Goal: Transaction & Acquisition: Purchase product/service

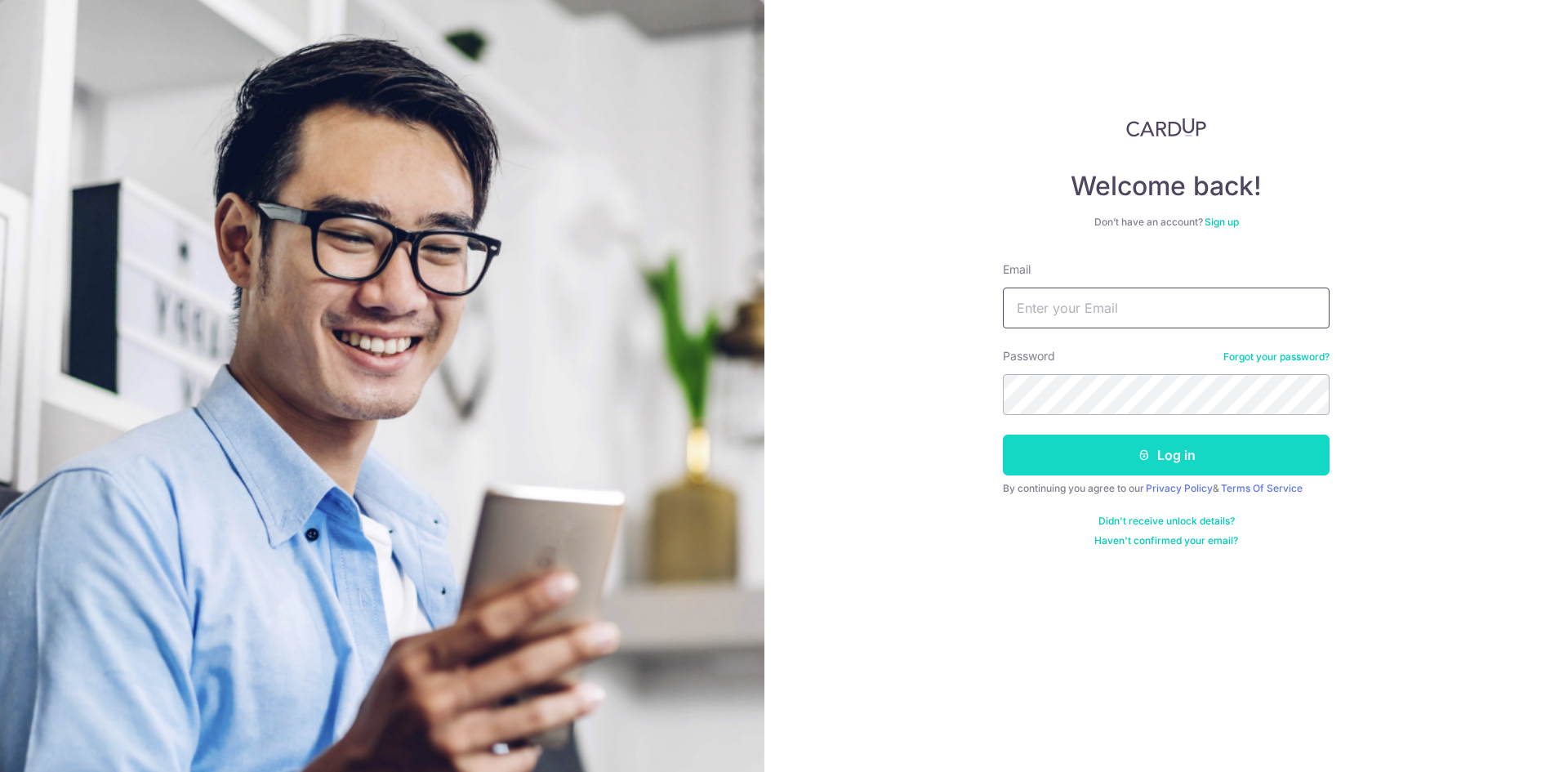
type input "devendra.bansode@rediffmail.com"
click at [1128, 457] on button "Log in" at bounding box center [1165, 455] width 326 height 41
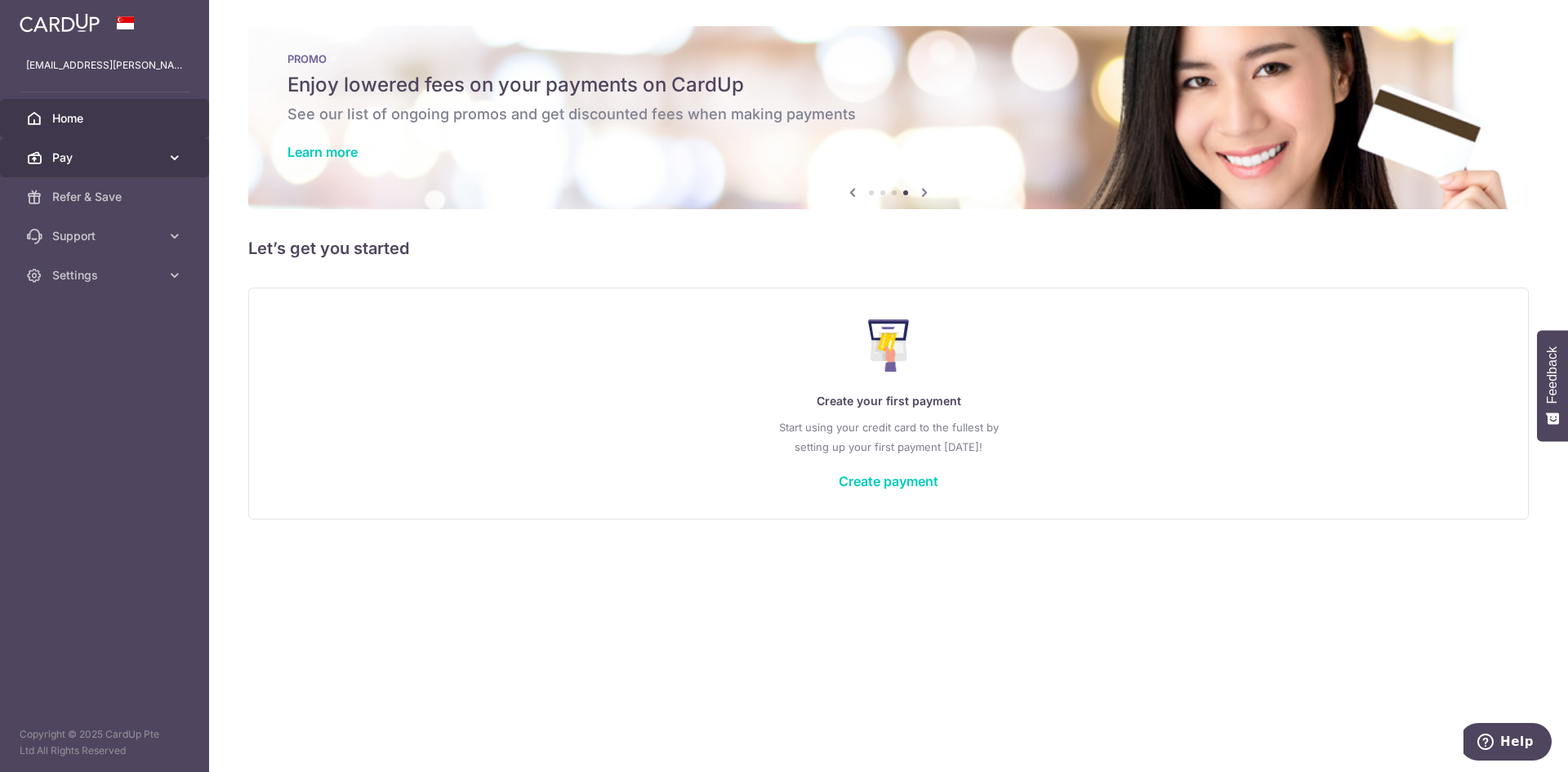
click at [133, 156] on span "Pay" at bounding box center [106, 157] width 107 height 17
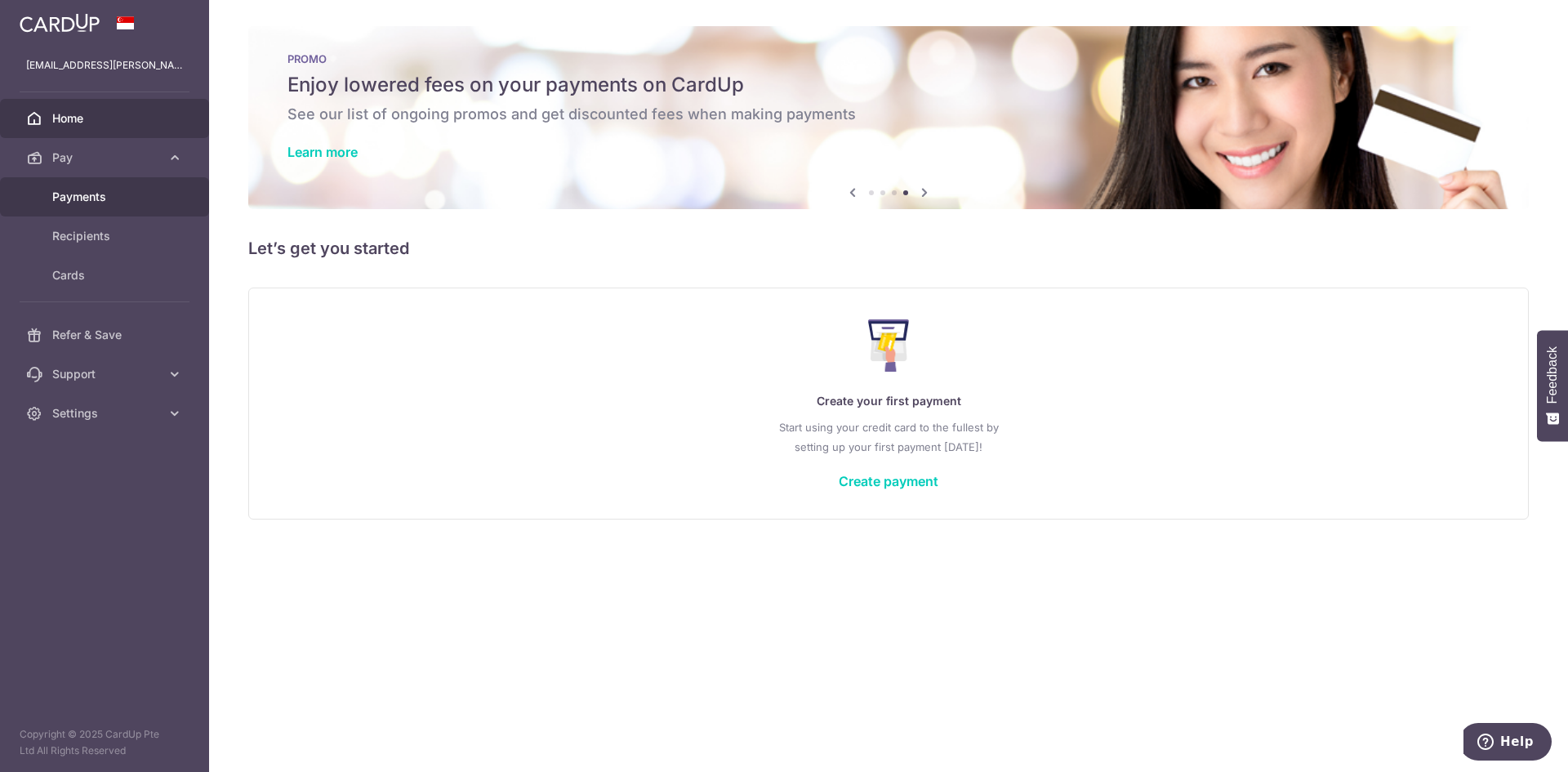
click at [91, 198] on span "Payments" at bounding box center [106, 196] width 107 height 17
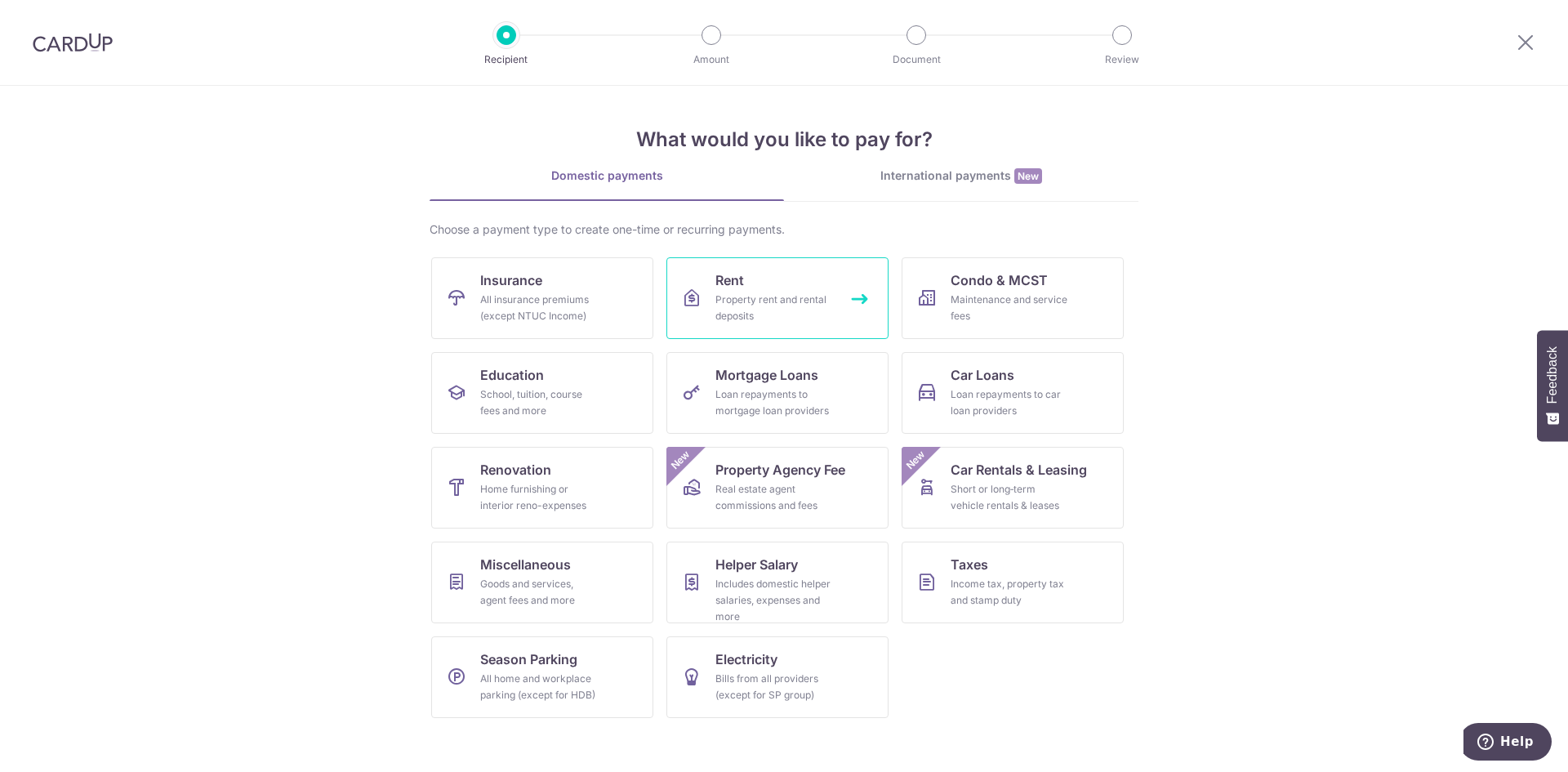
click at [798, 294] on div "Property rent and rental deposits" at bounding box center [774, 307] width 117 height 32
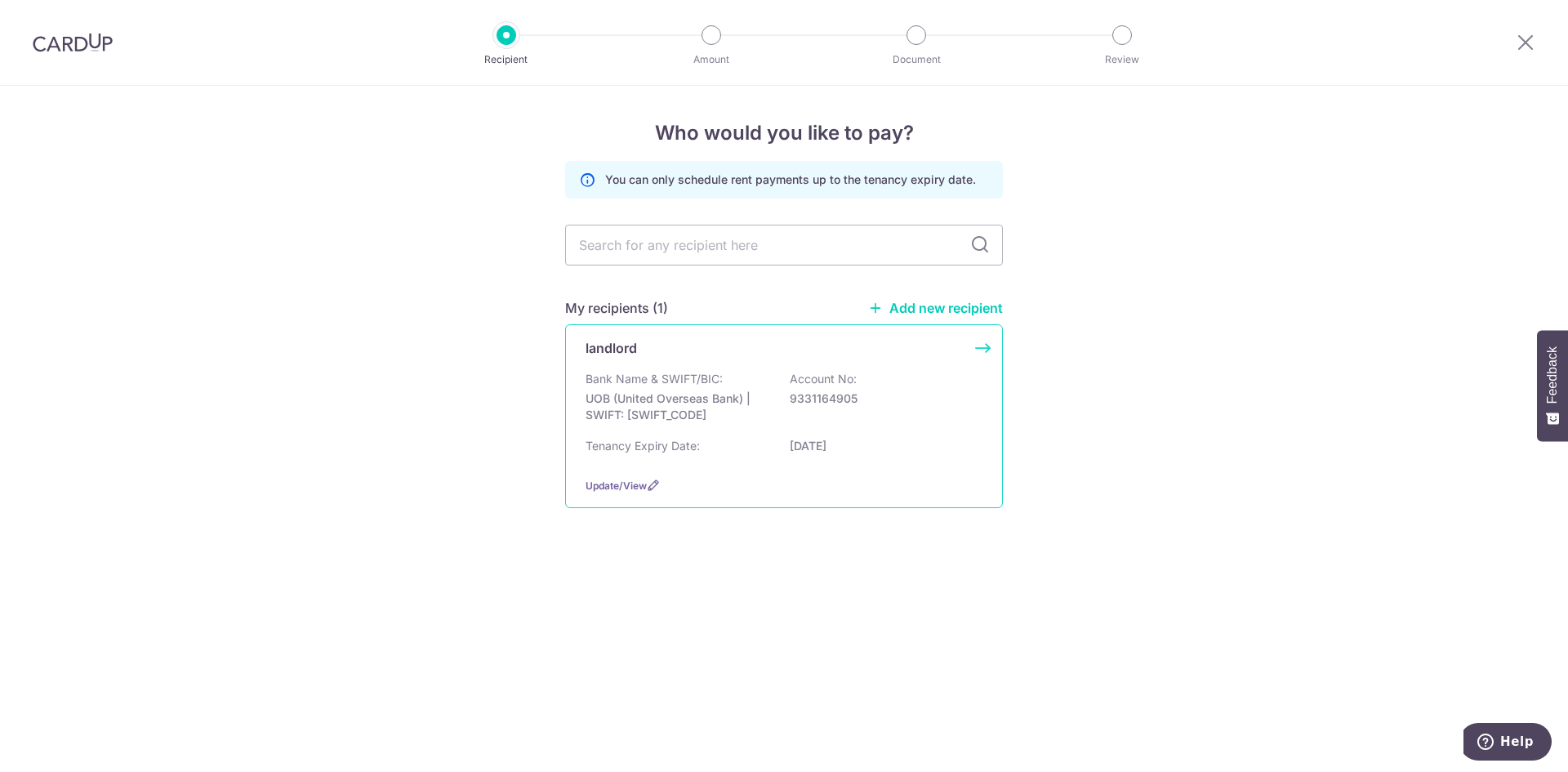
click at [687, 401] on p "UOB (United Overseas Bank) | SWIFT: [SWIFT_CODE]" at bounding box center [676, 407] width 183 height 32
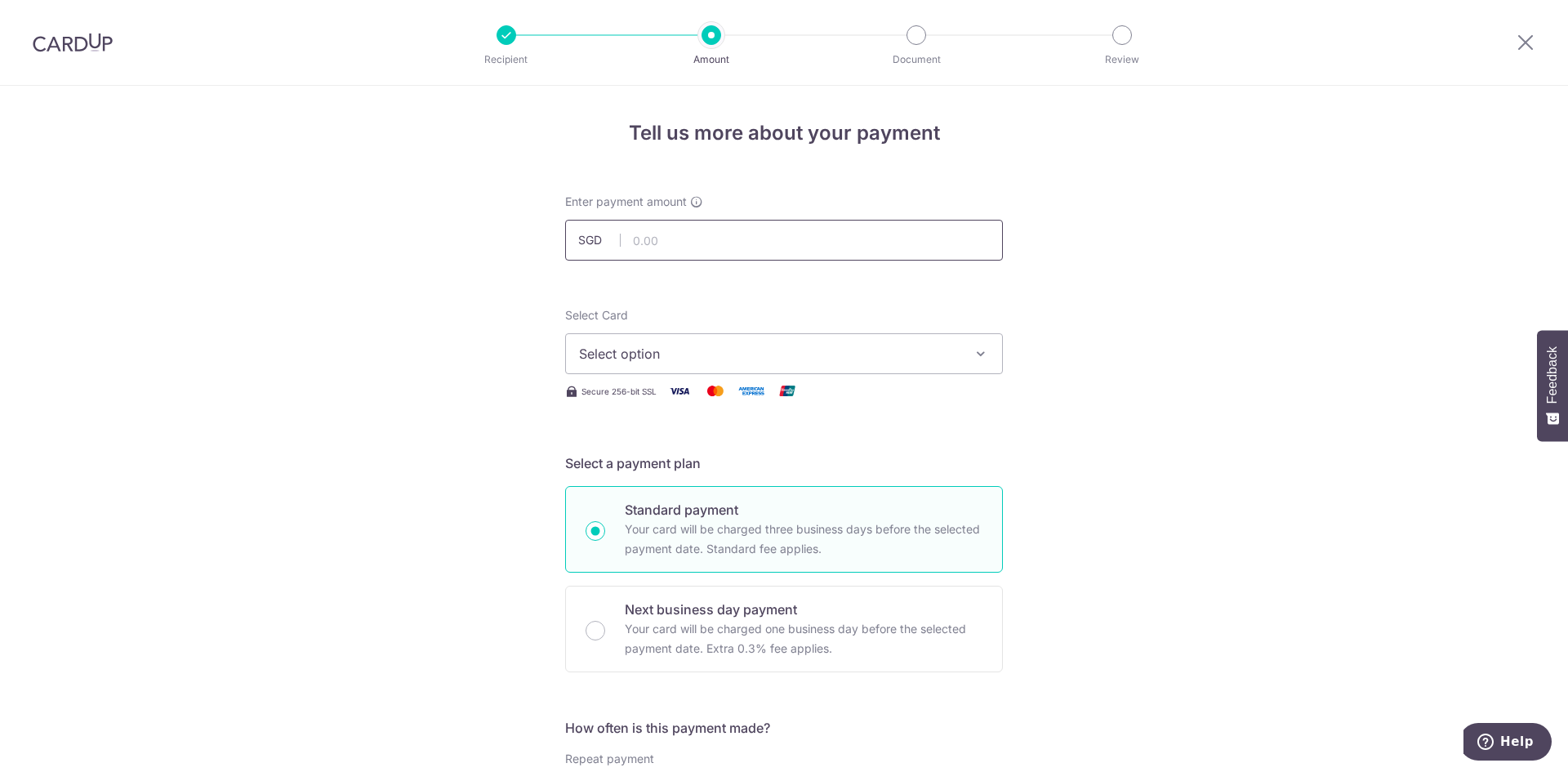
click at [694, 240] on input "text" at bounding box center [784, 240] width 438 height 41
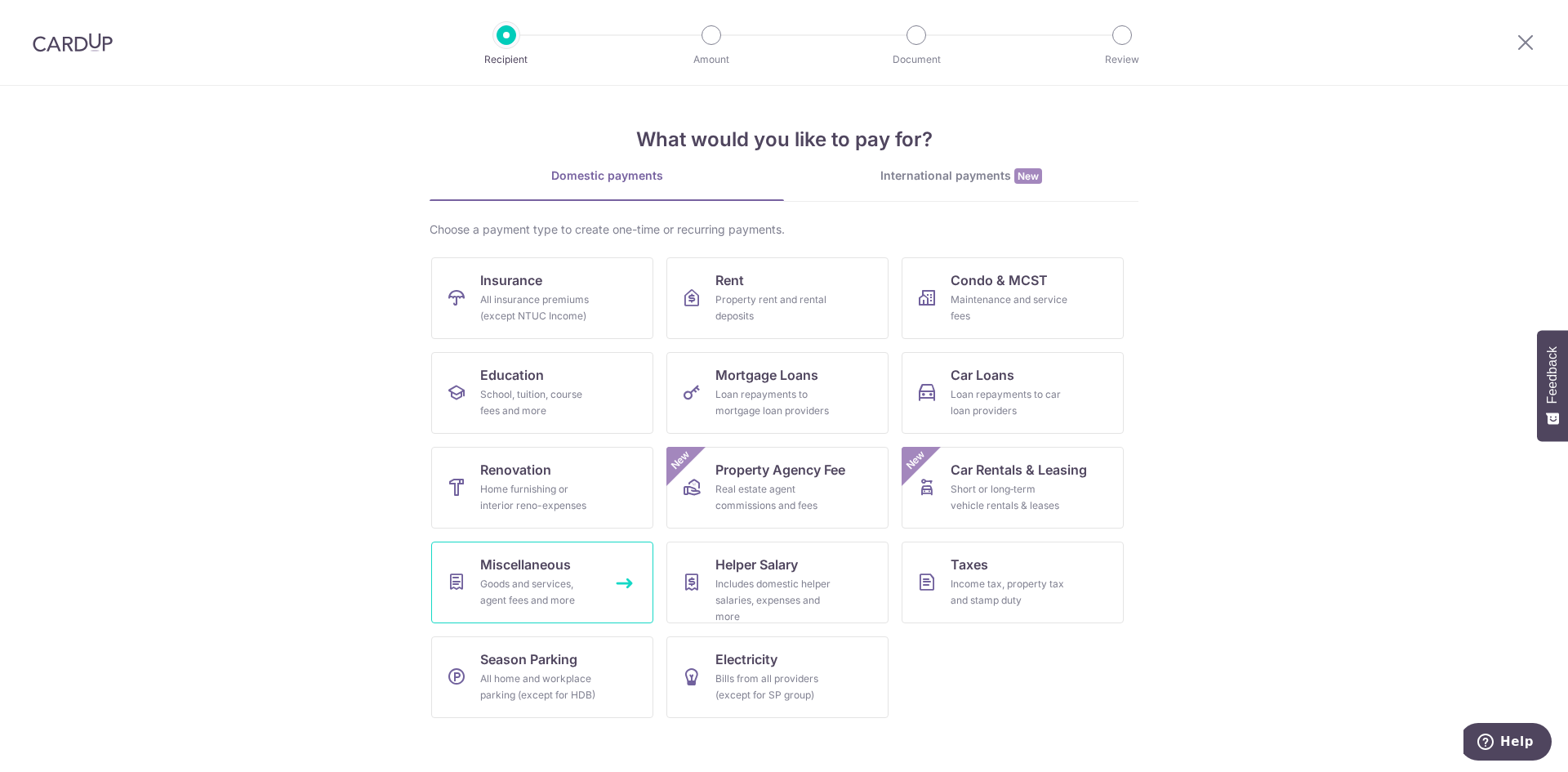
click at [606, 600] on link "Miscellaneous Goods and services, agent fees and more" at bounding box center [541, 582] width 222 height 82
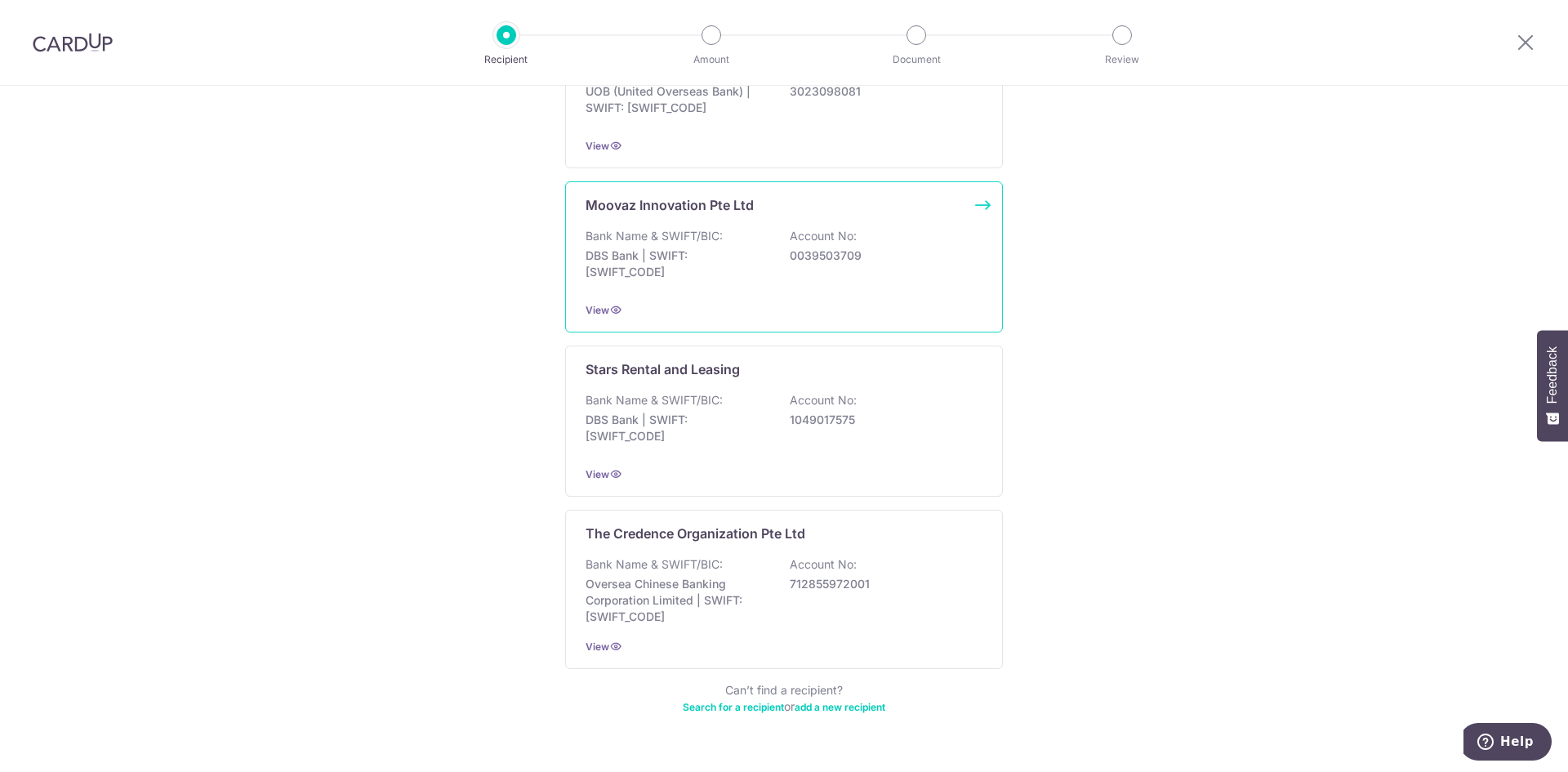
scroll to position [695, 0]
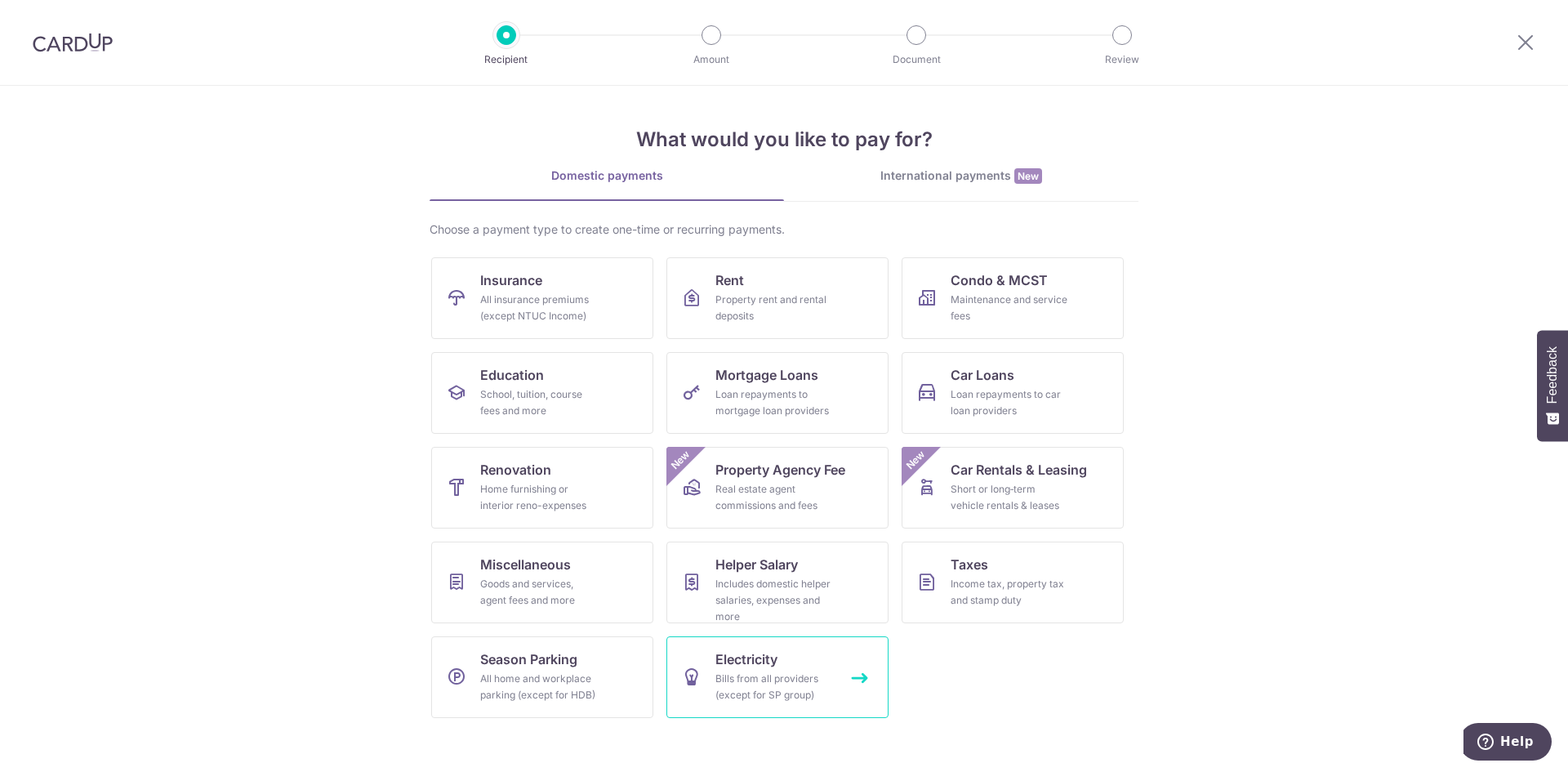
click at [782, 687] on div "Bills from all providers (except for SP group)" at bounding box center [774, 686] width 117 height 32
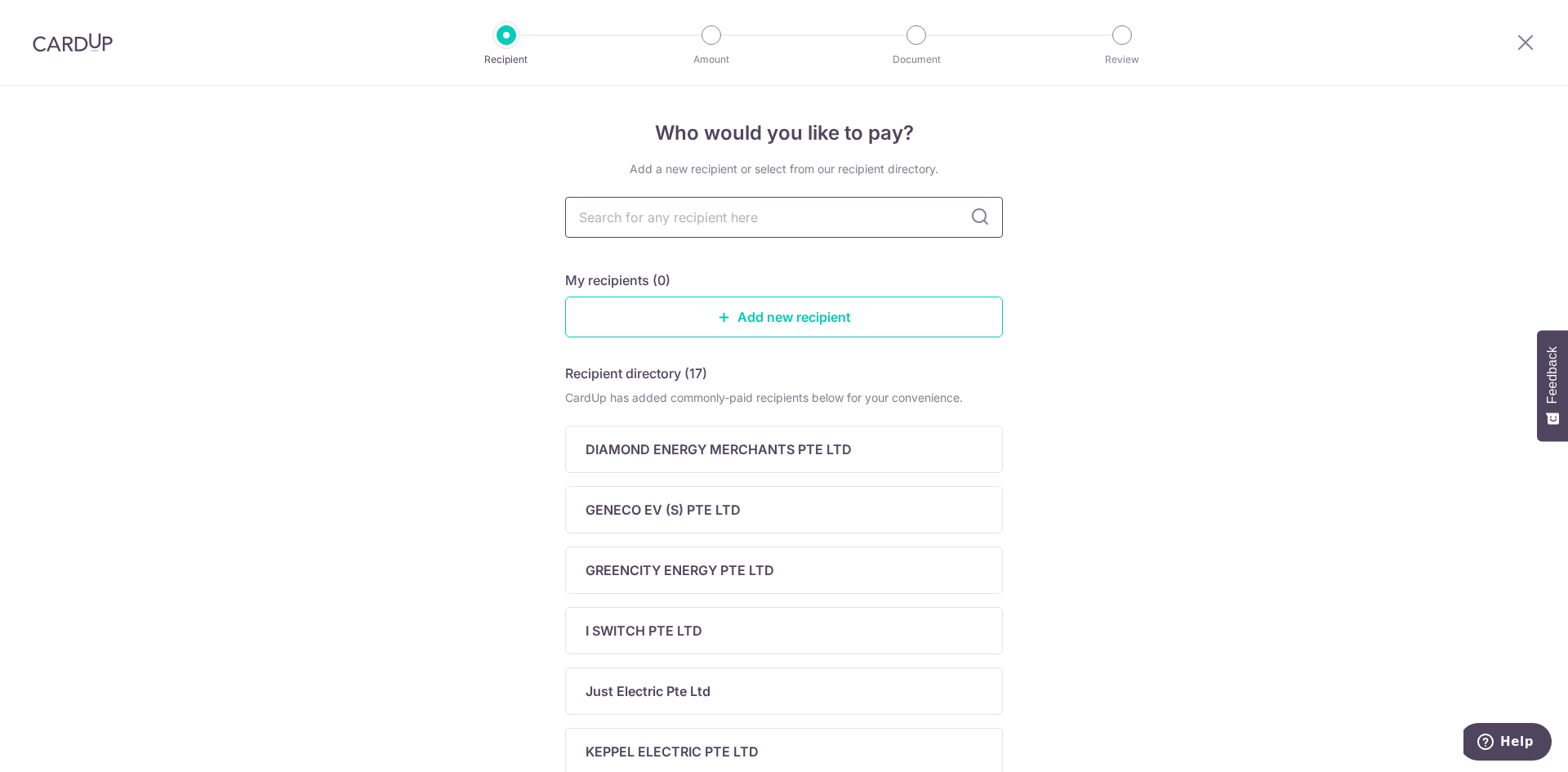
click at [660, 218] on input "text" at bounding box center [784, 217] width 438 height 41
type input "sp"
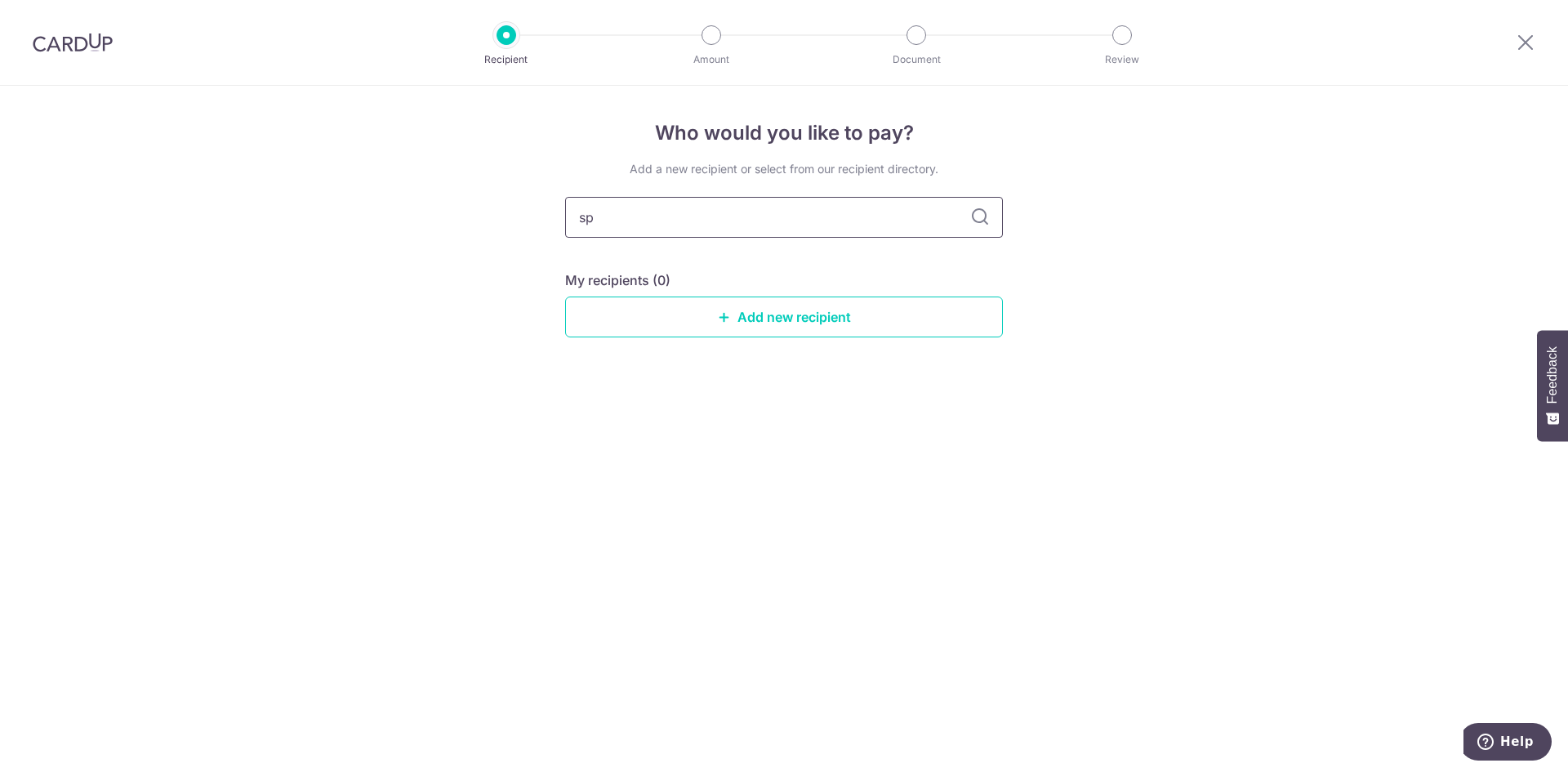
drag, startPoint x: 635, startPoint y: 215, endPoint x: 594, endPoint y: 216, distance: 41.0
click at [594, 216] on input "sp" at bounding box center [784, 217] width 438 height 41
type input "sp power"
click at [983, 207] on div "sp power" at bounding box center [784, 217] width 438 height 41
click at [983, 210] on icon at bounding box center [980, 217] width 20 height 20
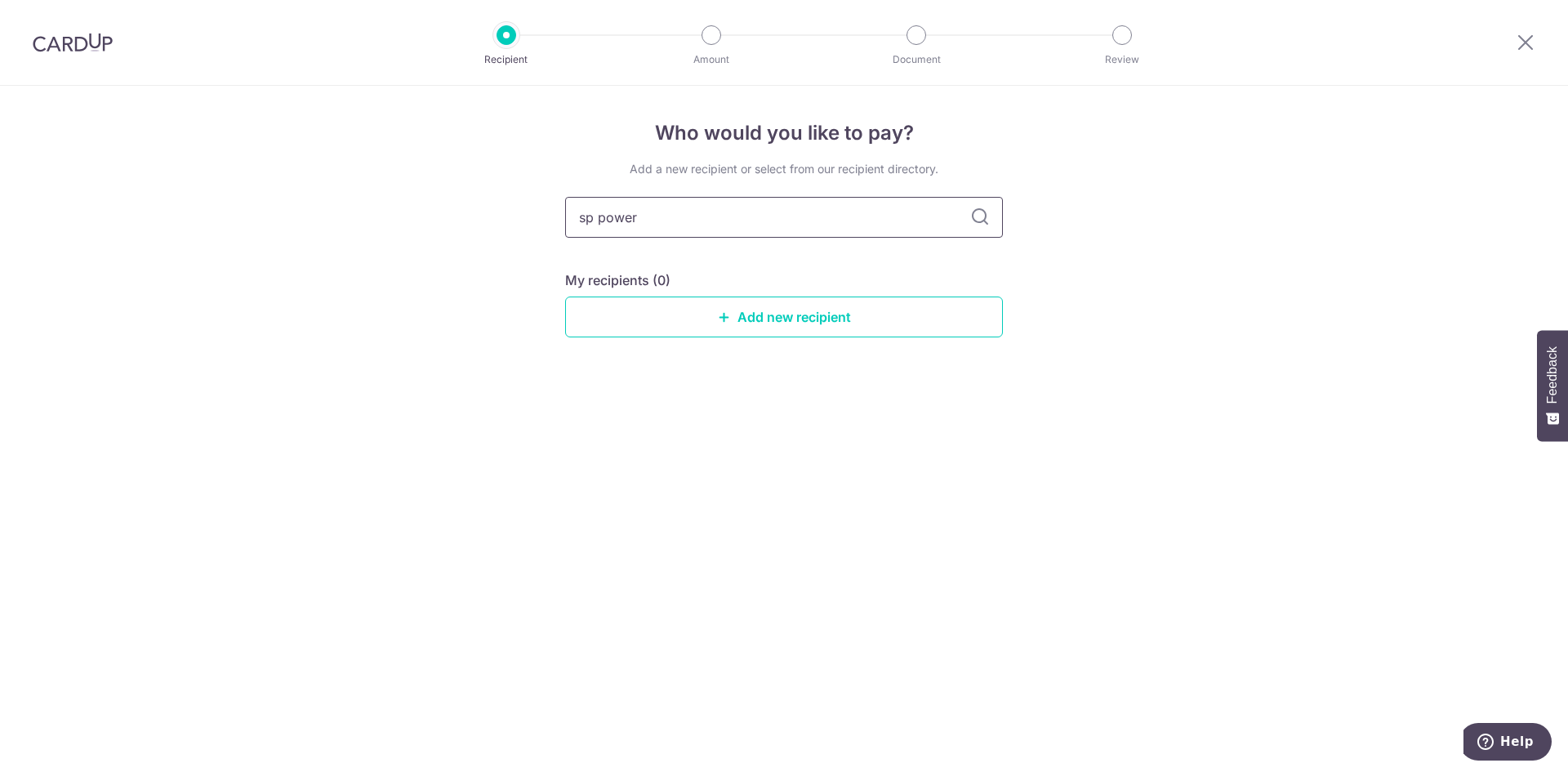
drag, startPoint x: 699, startPoint y: 222, endPoint x: 422, endPoint y: 212, distance: 277.2
click at [422, 212] on div "Who would you like to pay? Add a new recipient or select from our recipient dir…" at bounding box center [784, 429] width 1568 height 686
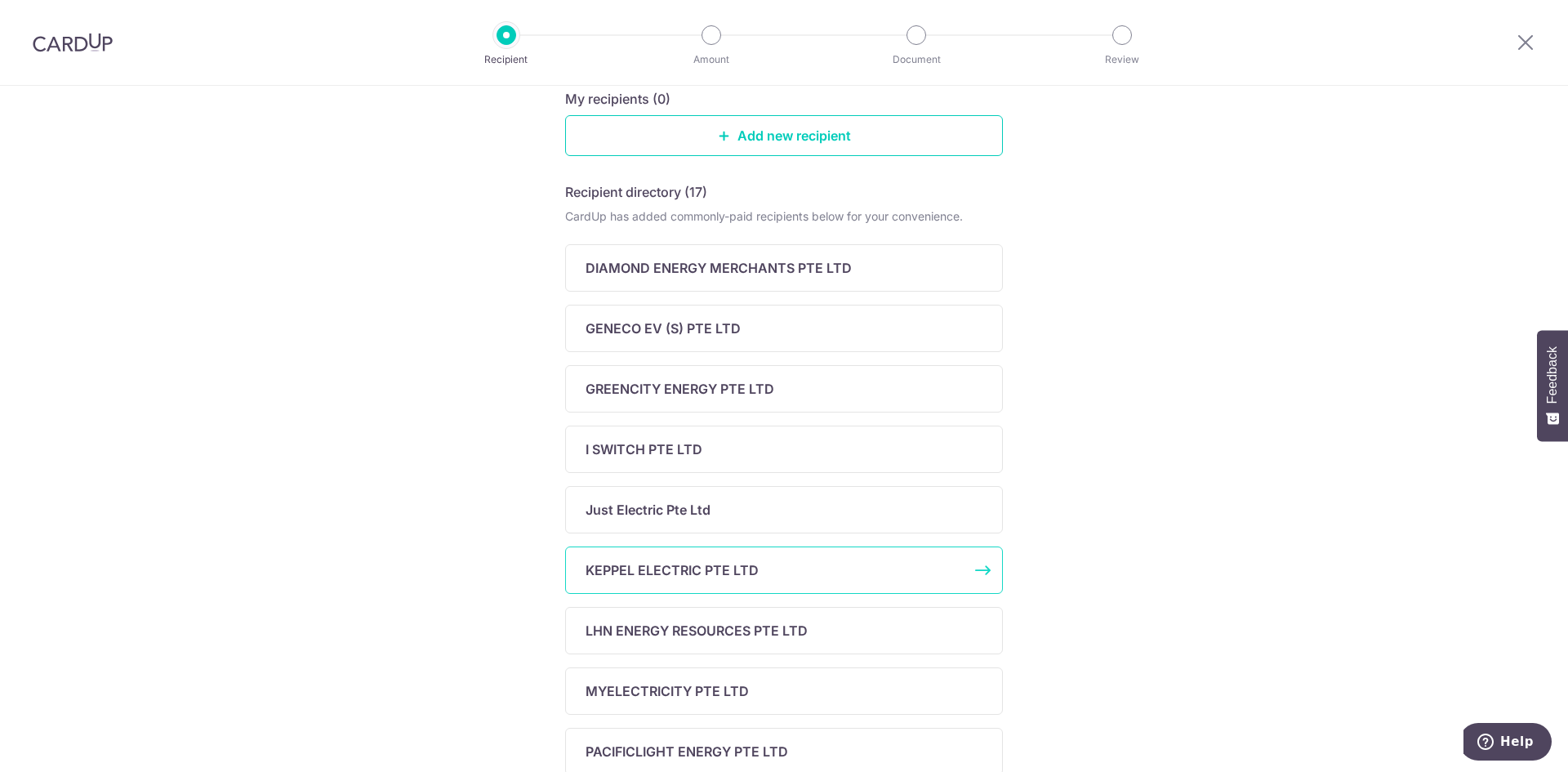
scroll to position [491, 0]
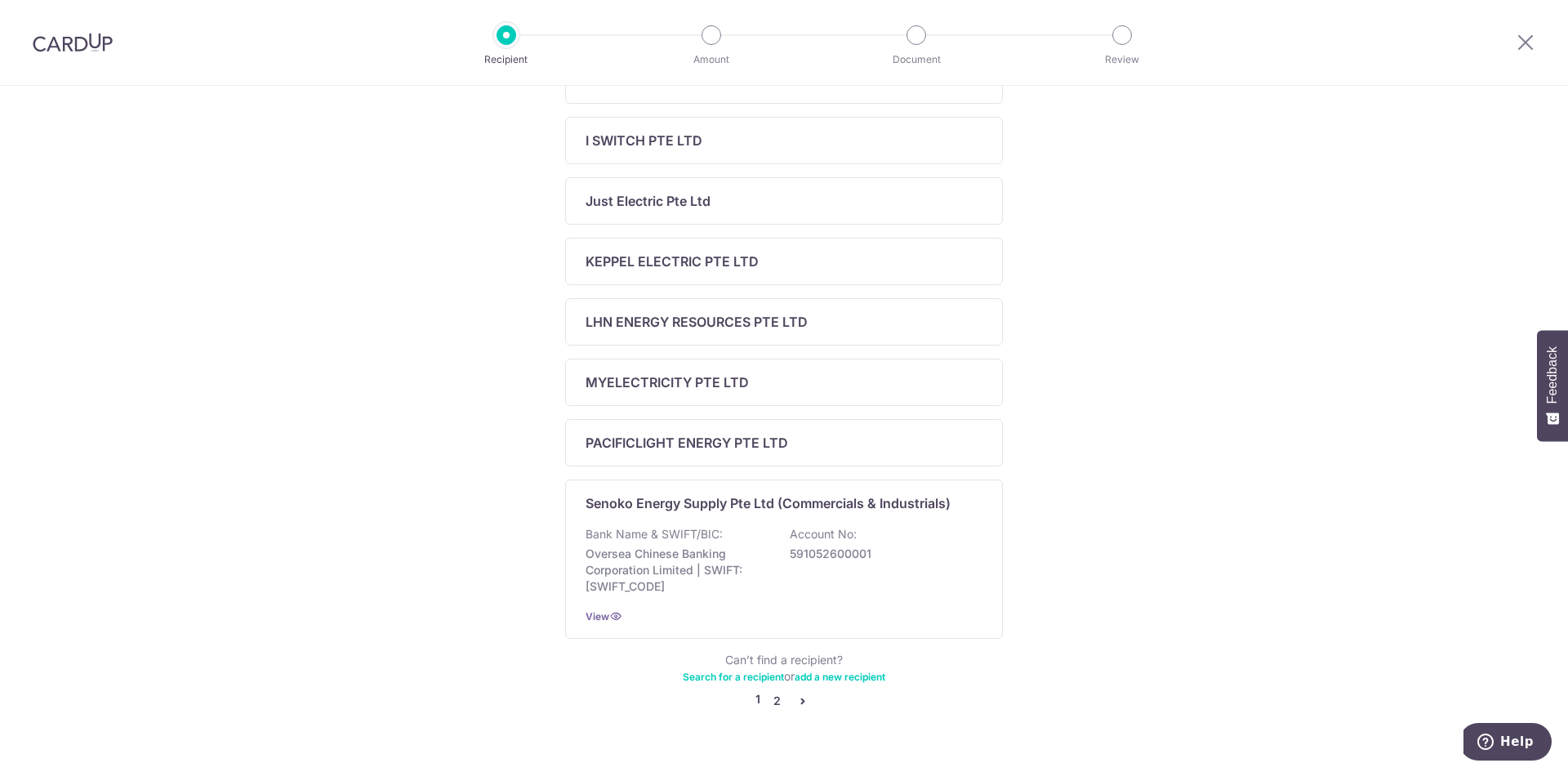
click at [773, 696] on link "2" at bounding box center [777, 701] width 20 height 20
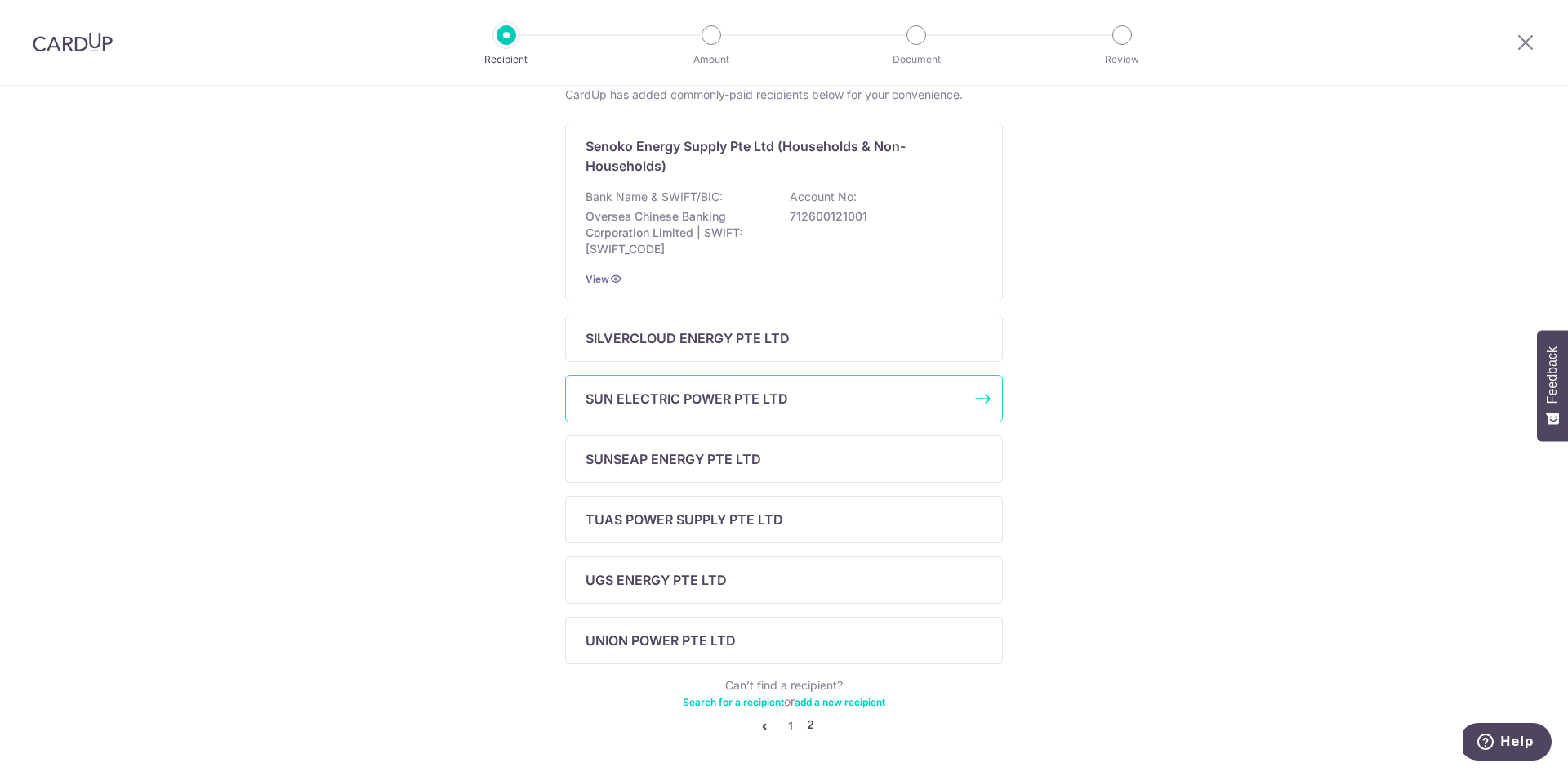
scroll to position [364, 0]
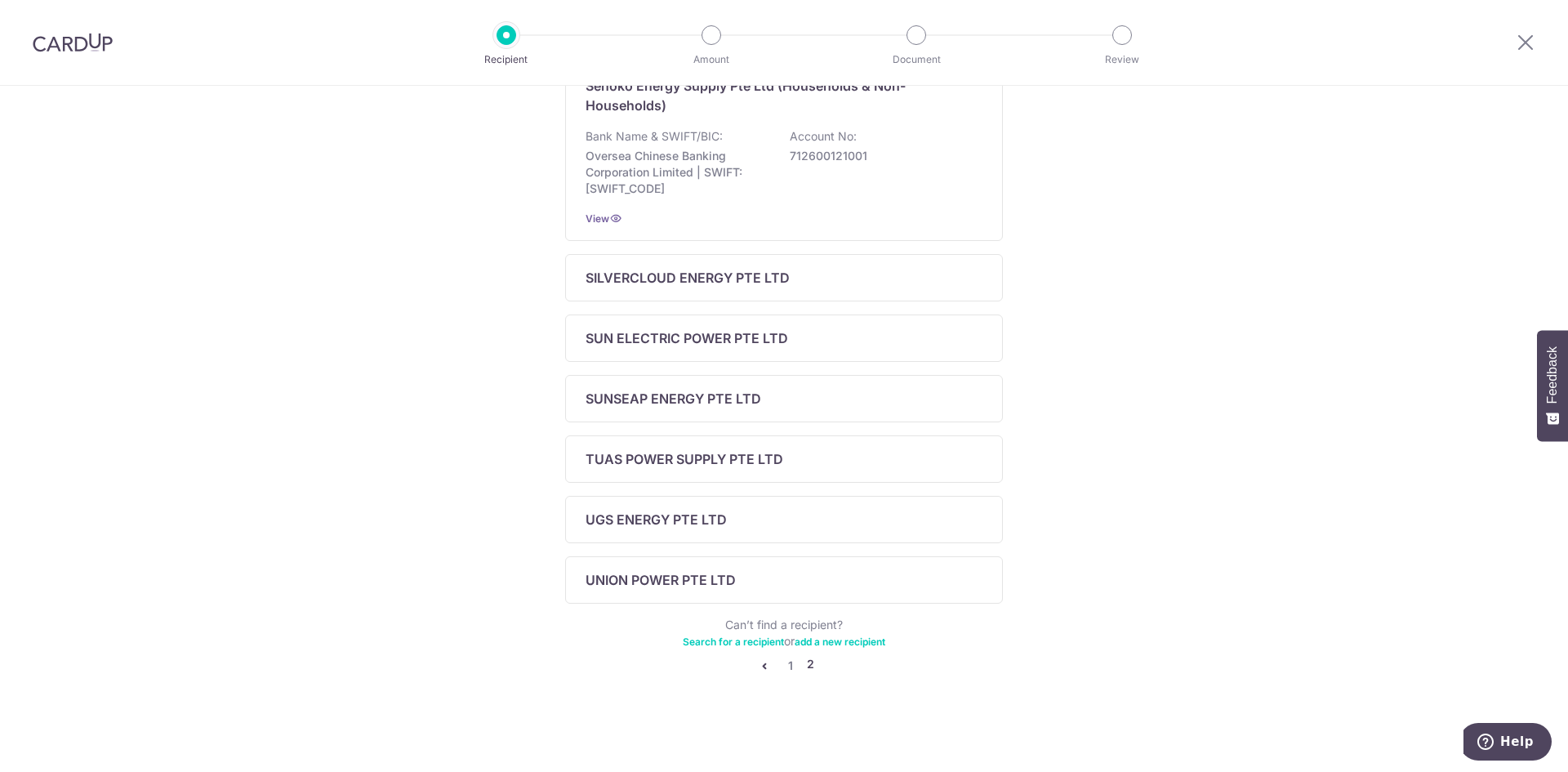
click at [807, 665] on li "2" at bounding box center [811, 665] width 8 height 20
click at [761, 665] on icon "pager" at bounding box center [764, 665] width 13 height 13
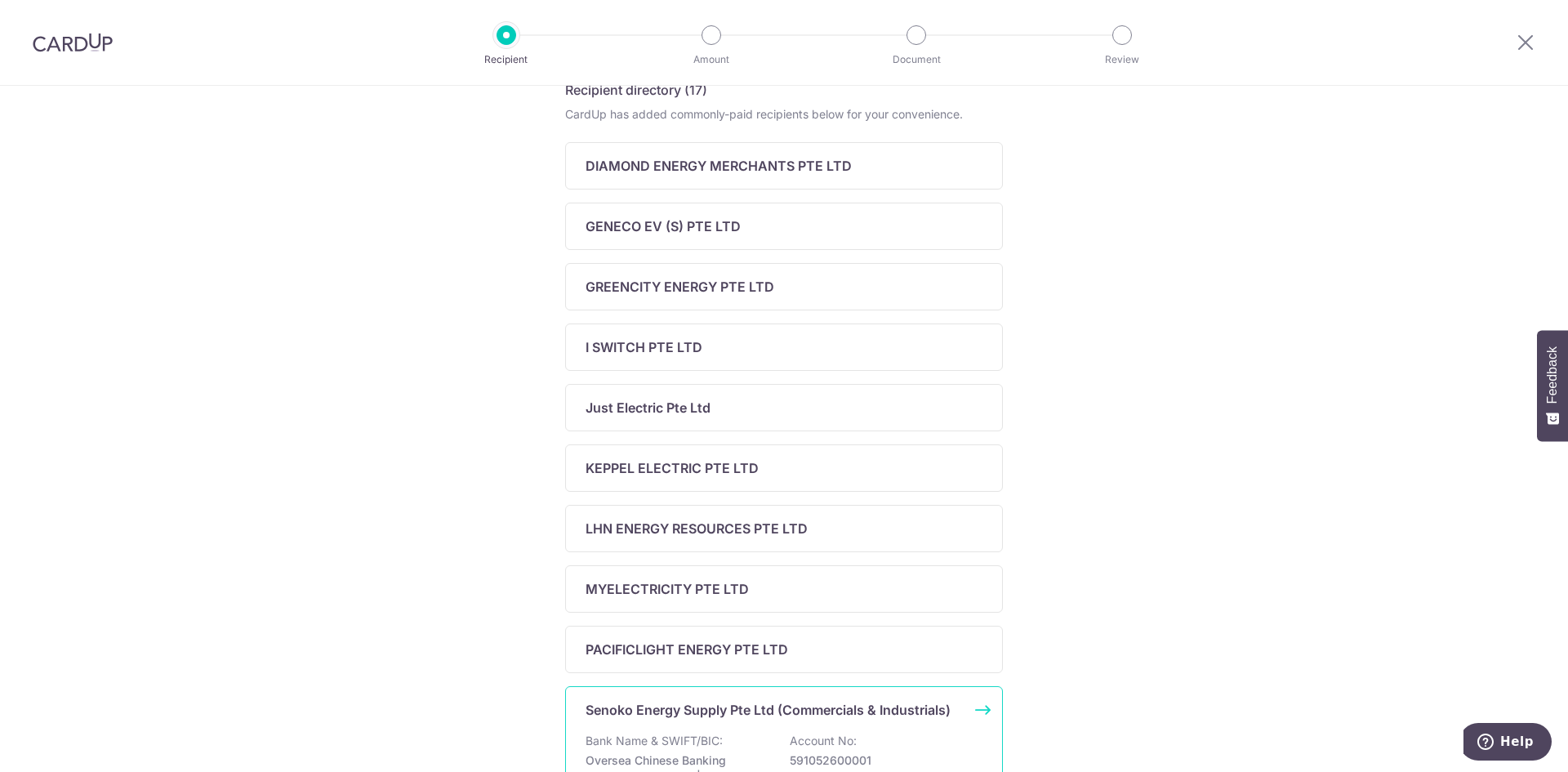
scroll to position [245, 0]
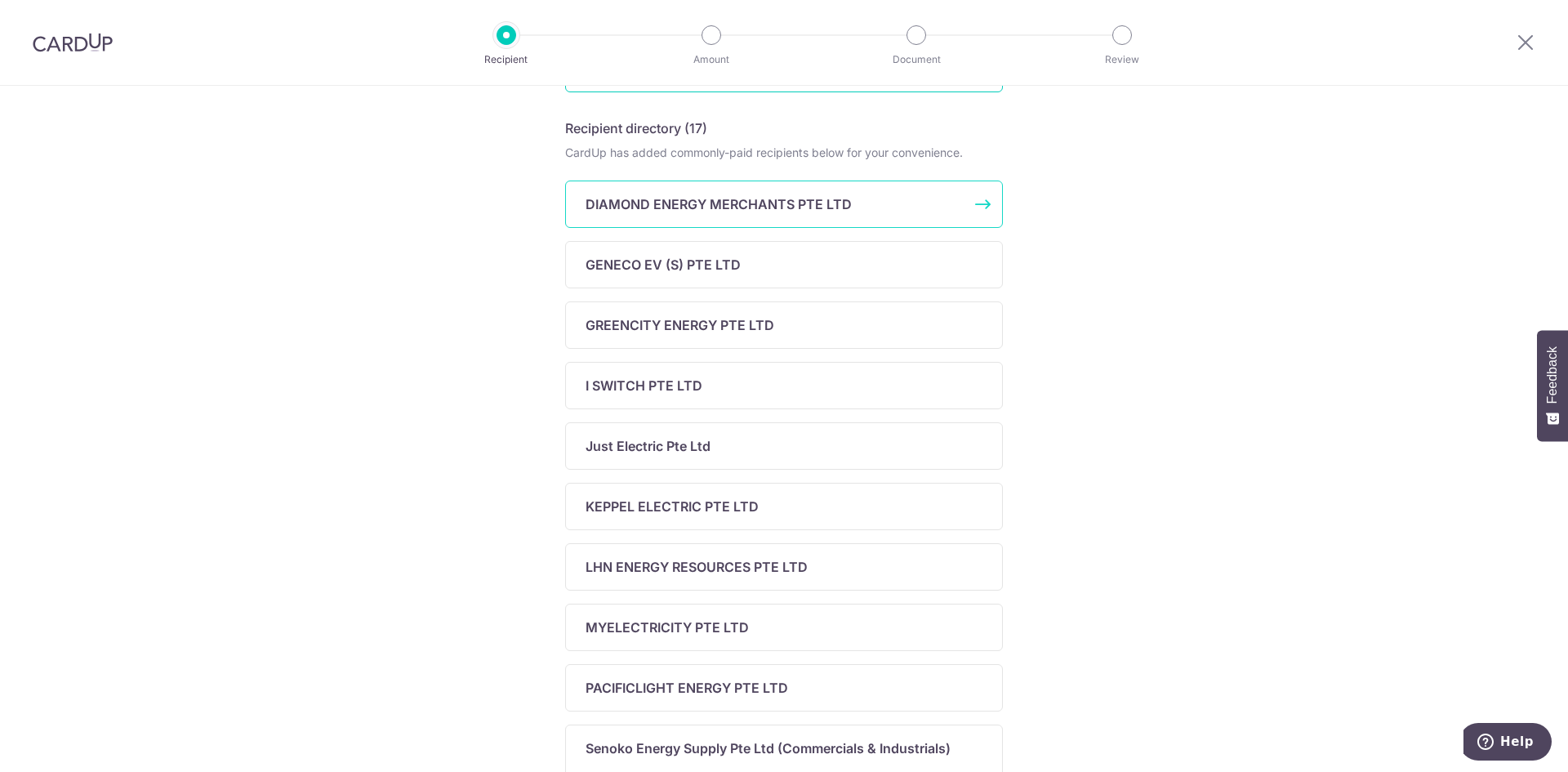
click at [733, 200] on p "DIAMOND ENERGY MERCHANTS PTE LTD" at bounding box center [718, 204] width 266 height 20
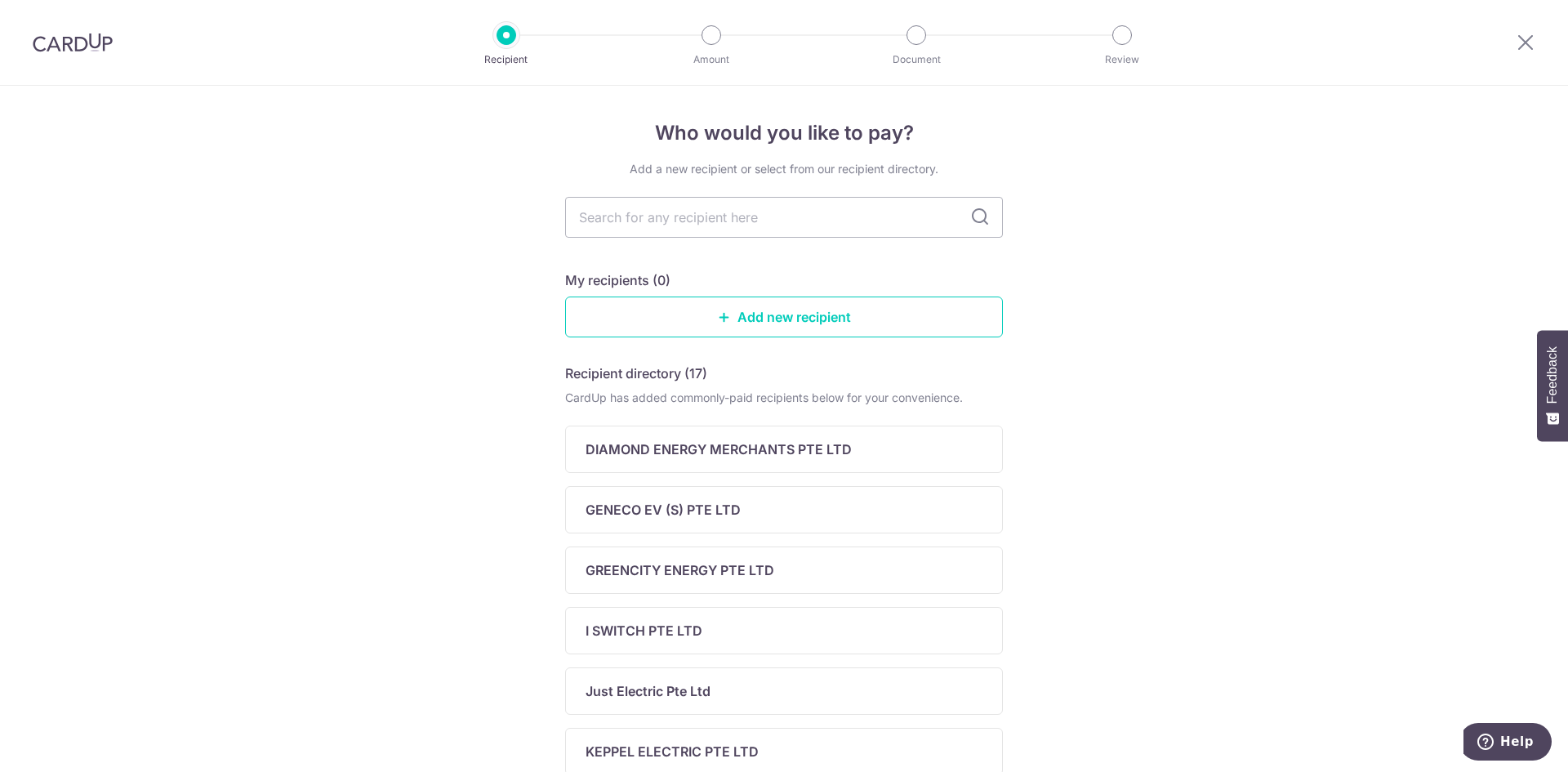
click at [1110, 438] on div "Who would you like to pay? Add a new recipient or select from our recipient dir…" at bounding box center [784, 692] width 1568 height 1212
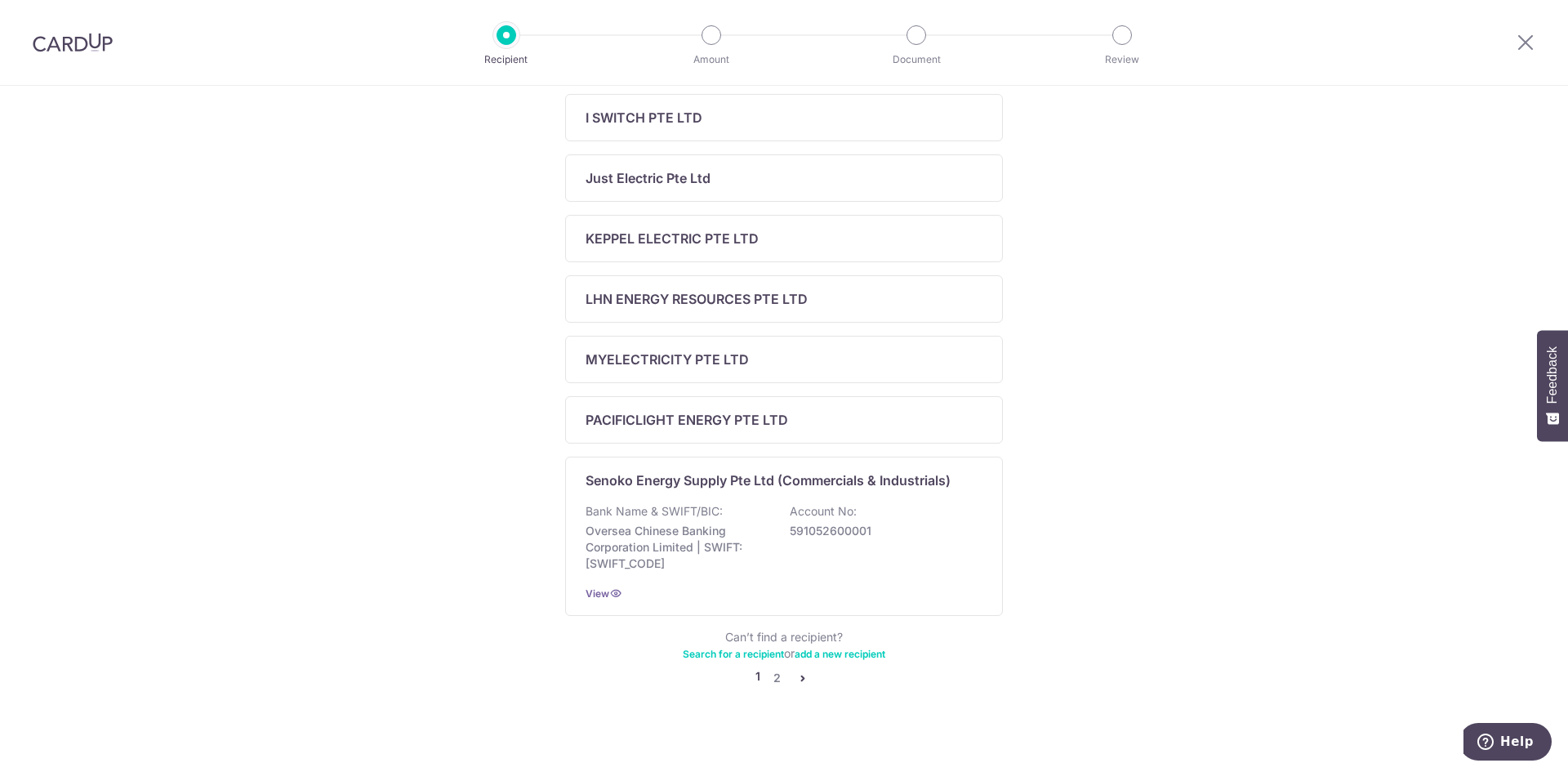
scroll to position [525, 0]
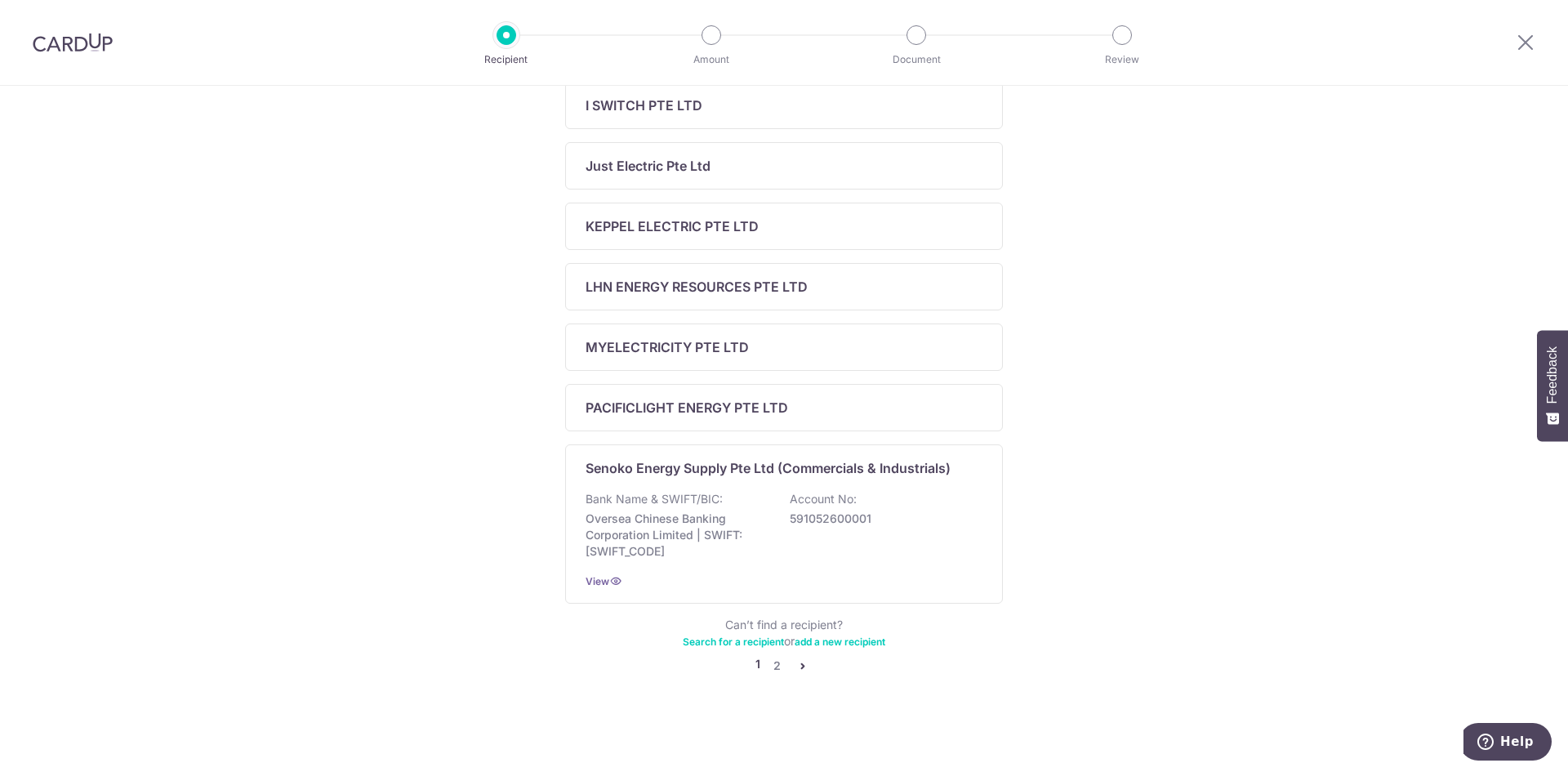
click at [1108, 543] on div "Who would you like to pay? Add a new recipient or select from our recipient dir…" at bounding box center [784, 166] width 1568 height 1212
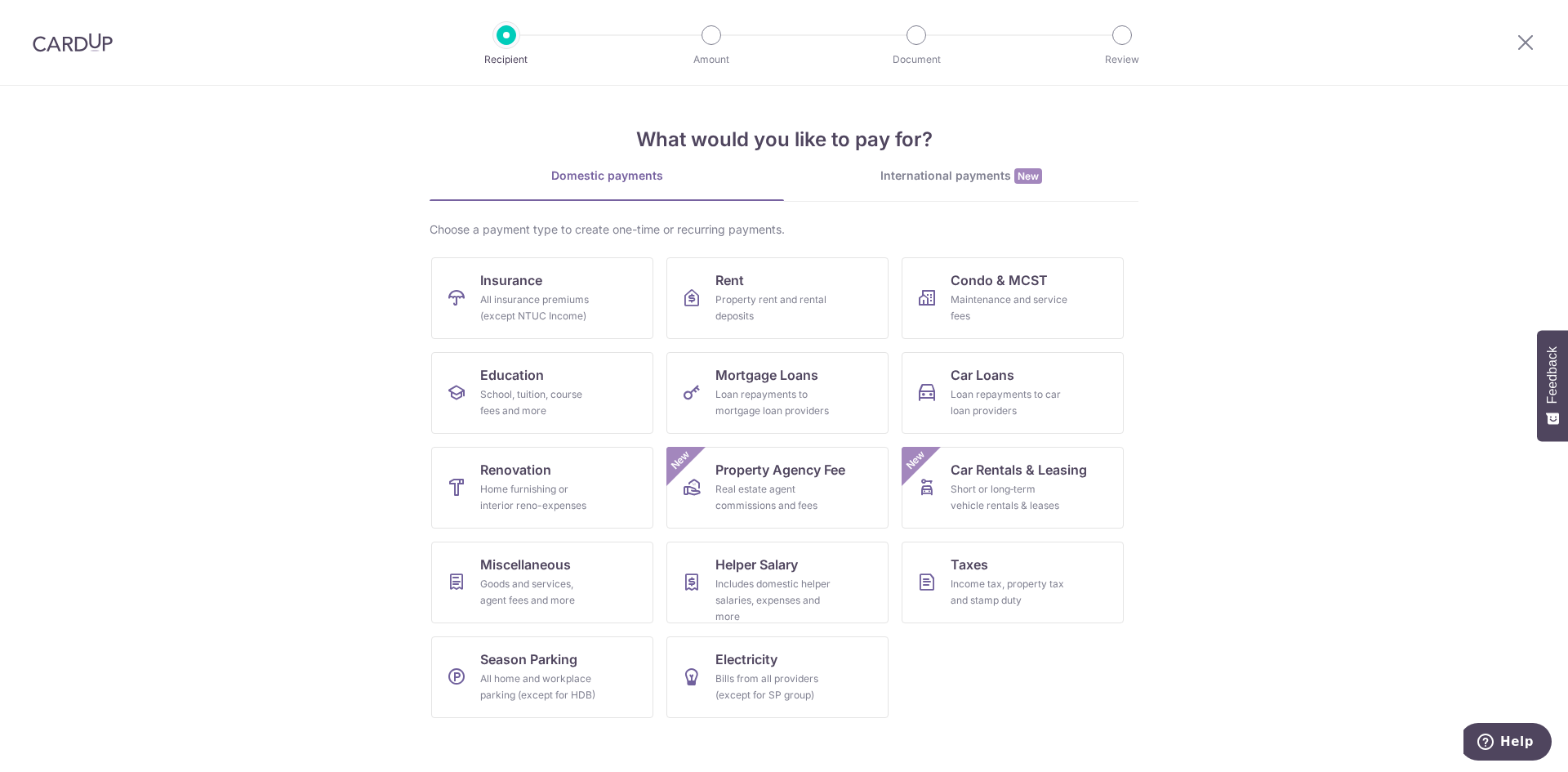
click at [923, 168] on div "International payments New" at bounding box center [960, 176] width 355 height 18
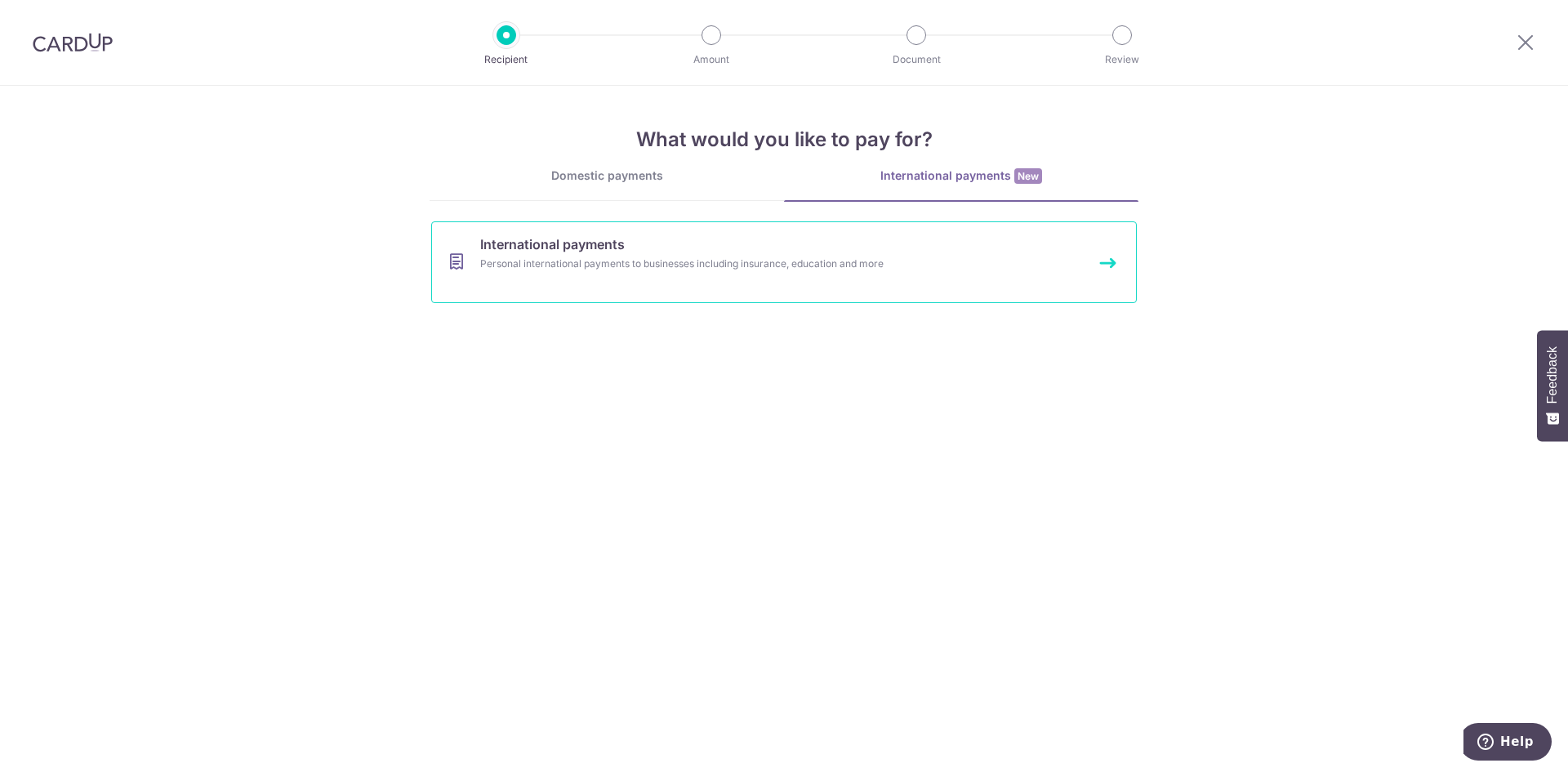
click at [571, 246] on span "International payments" at bounding box center [552, 244] width 145 height 20
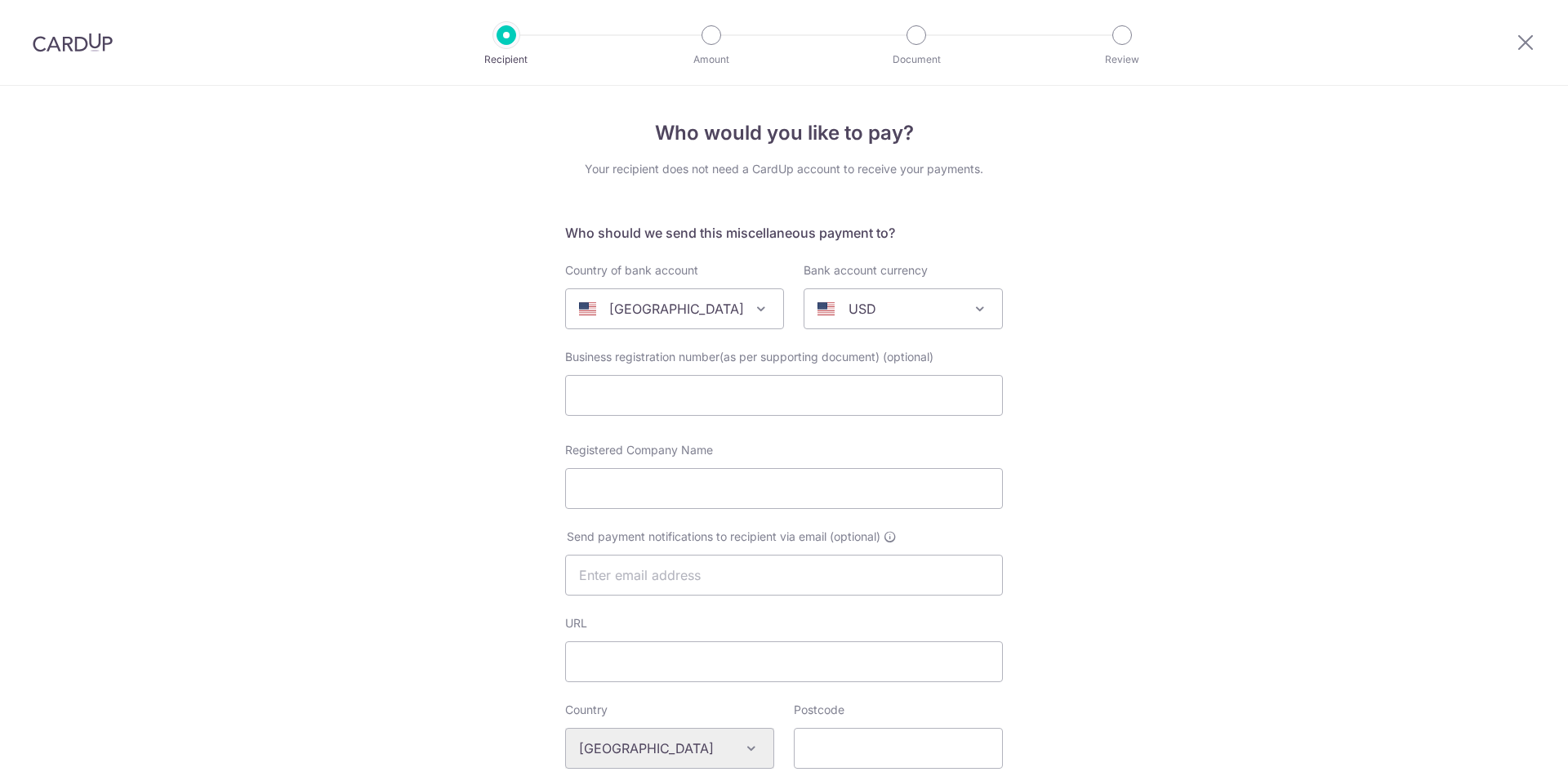
select select
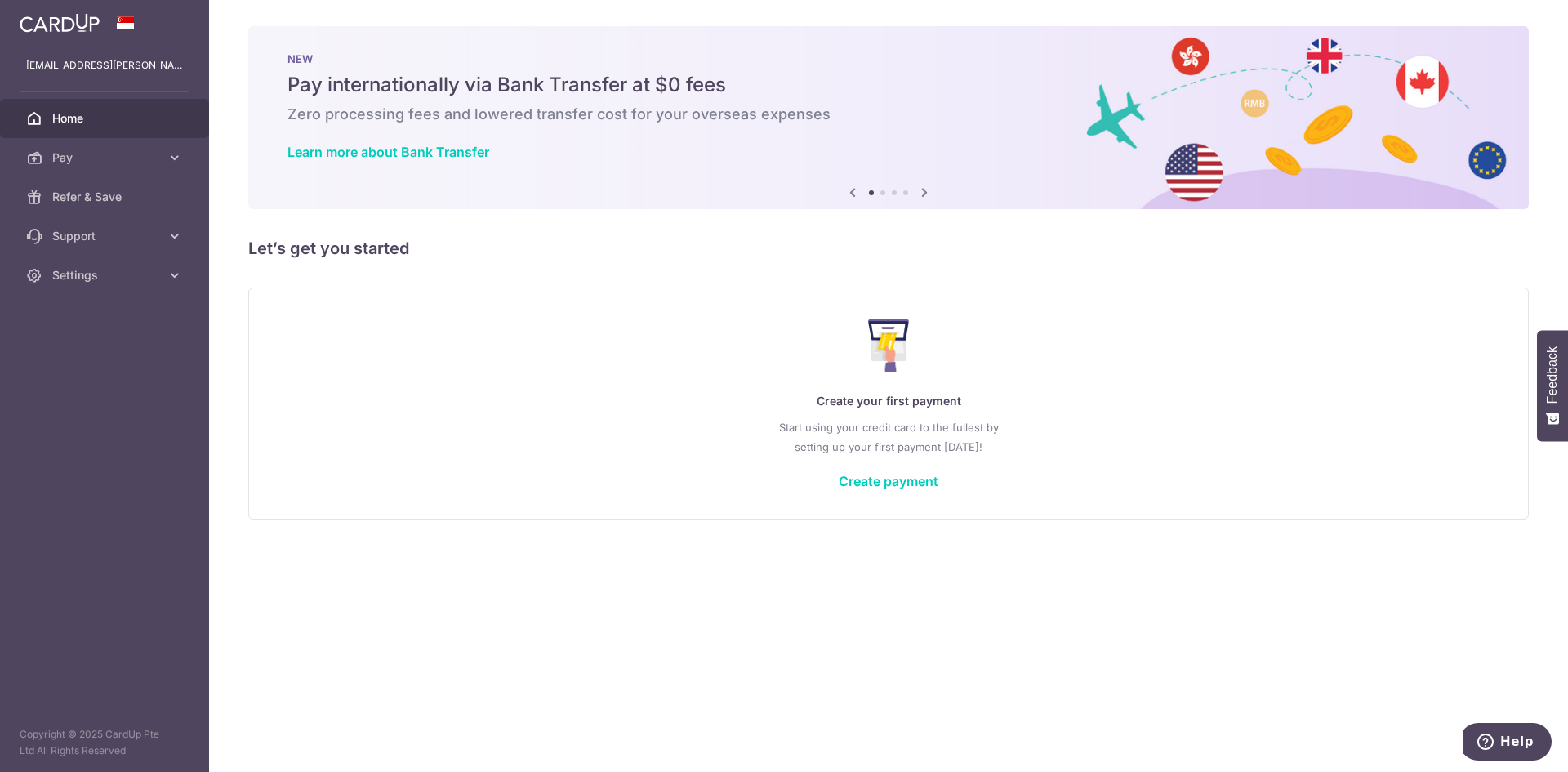
click at [82, 119] on span "Home" at bounding box center [106, 118] width 107 height 17
click at [137, 157] on span "Pay" at bounding box center [106, 157] width 107 height 17
click at [179, 378] on icon at bounding box center [175, 373] width 17 height 17
click at [625, 376] on div "Create your first payment Start using your credit card to the fullest by settin…" at bounding box center [888, 403] width 1240 height 193
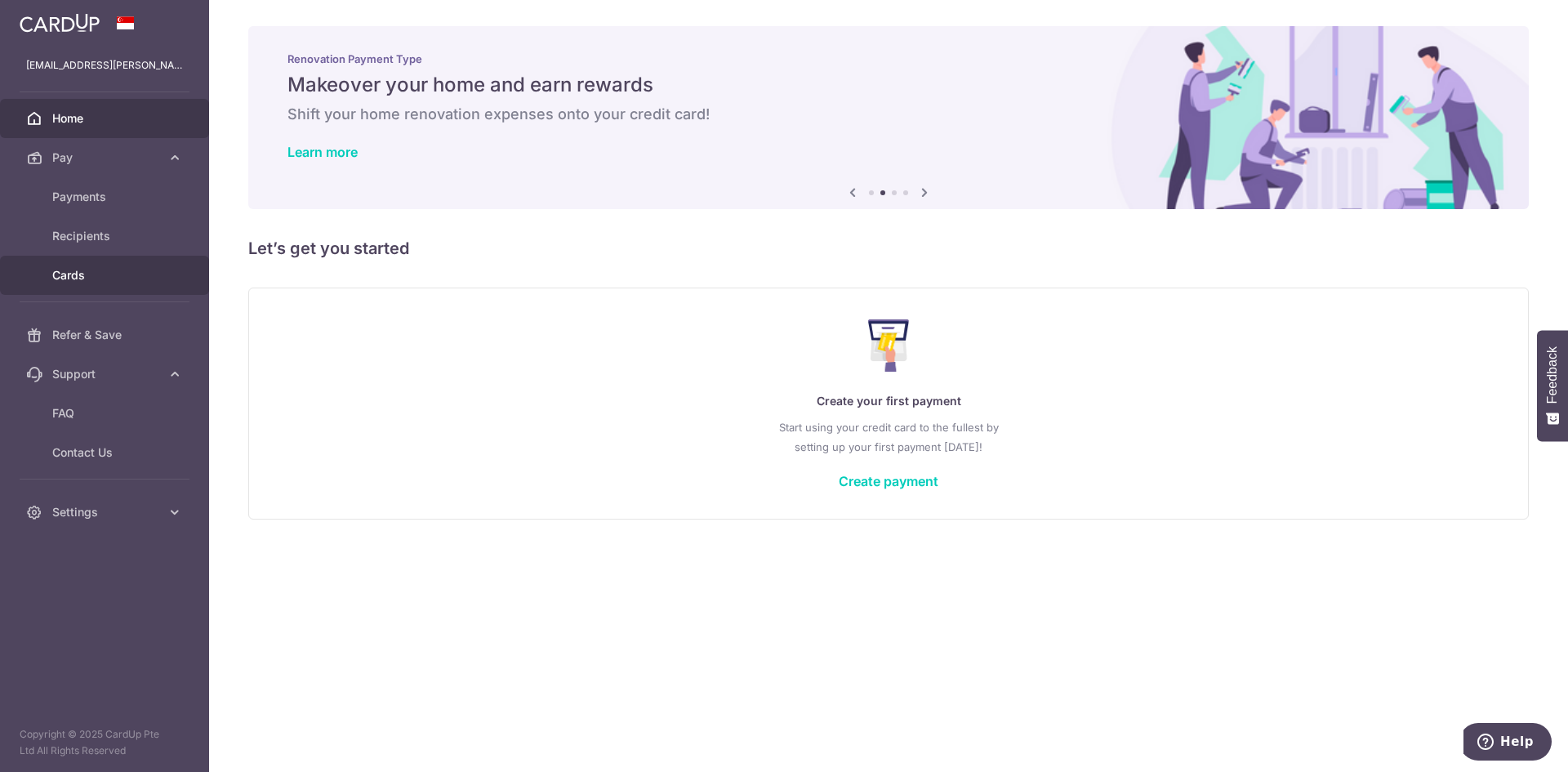
click at [84, 270] on span "Cards" at bounding box center [106, 275] width 107 height 17
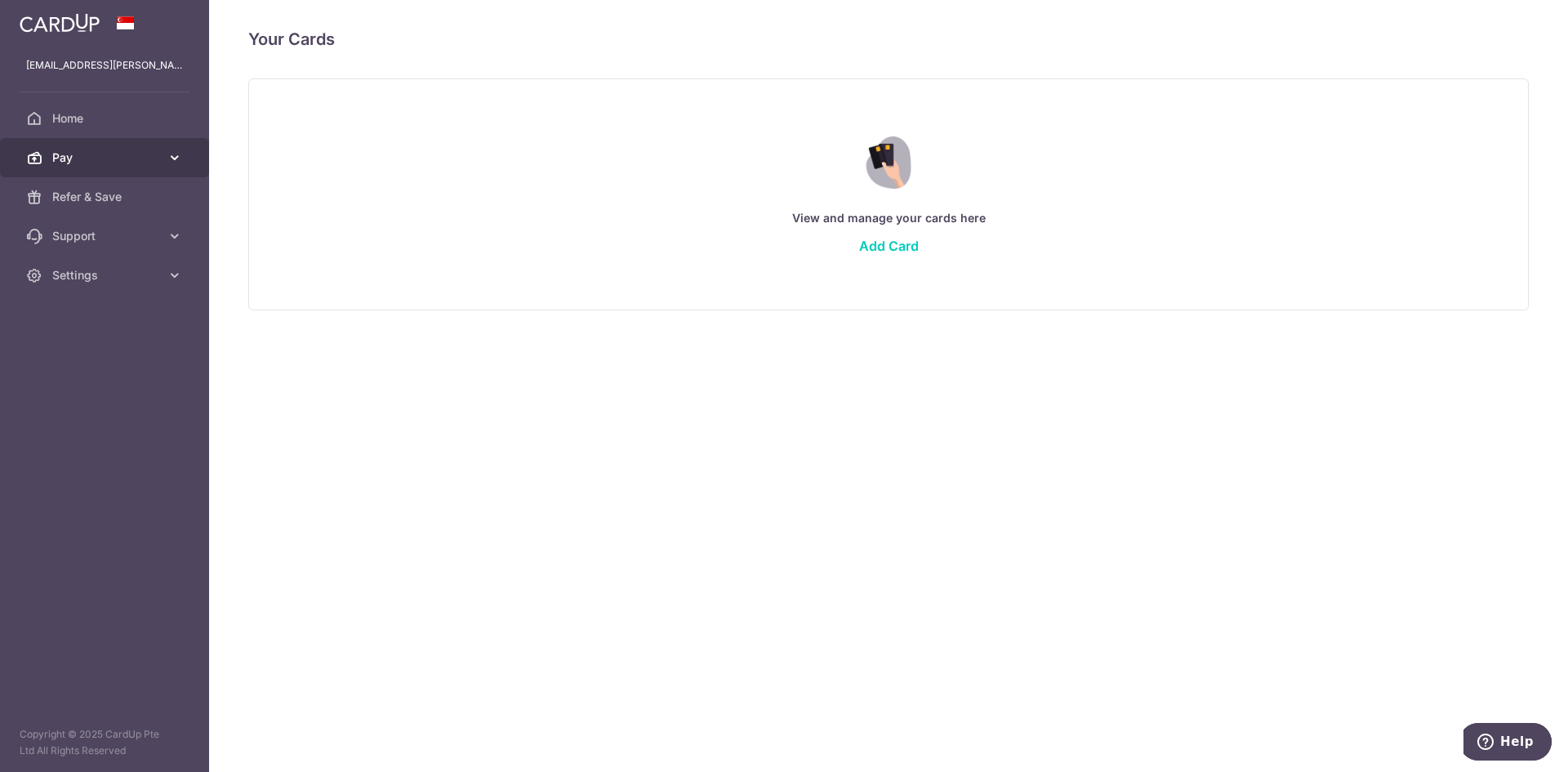
click at [106, 157] on span "Pay" at bounding box center [106, 157] width 107 height 17
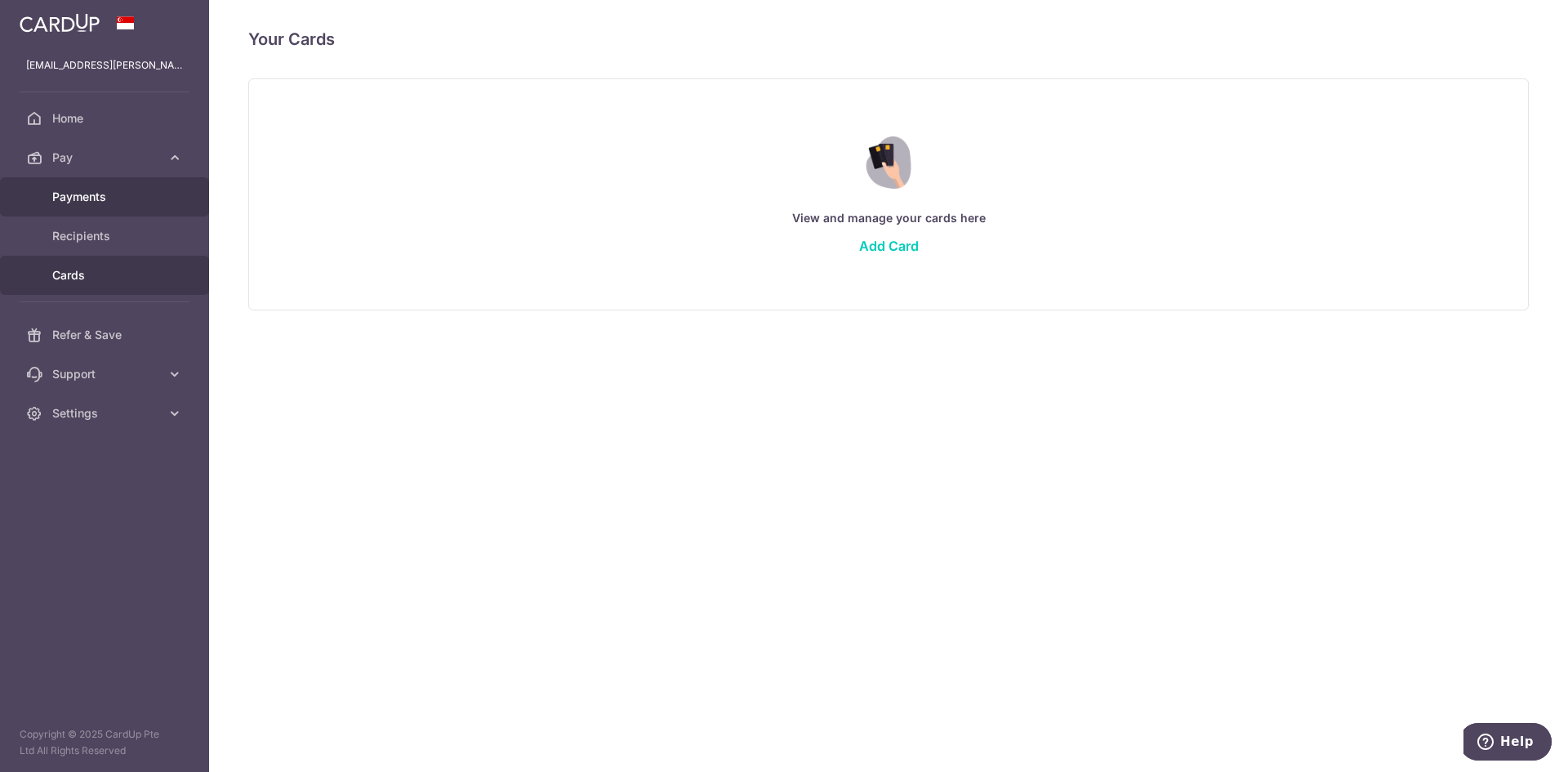
click at [96, 196] on span "Payments" at bounding box center [106, 196] width 107 height 17
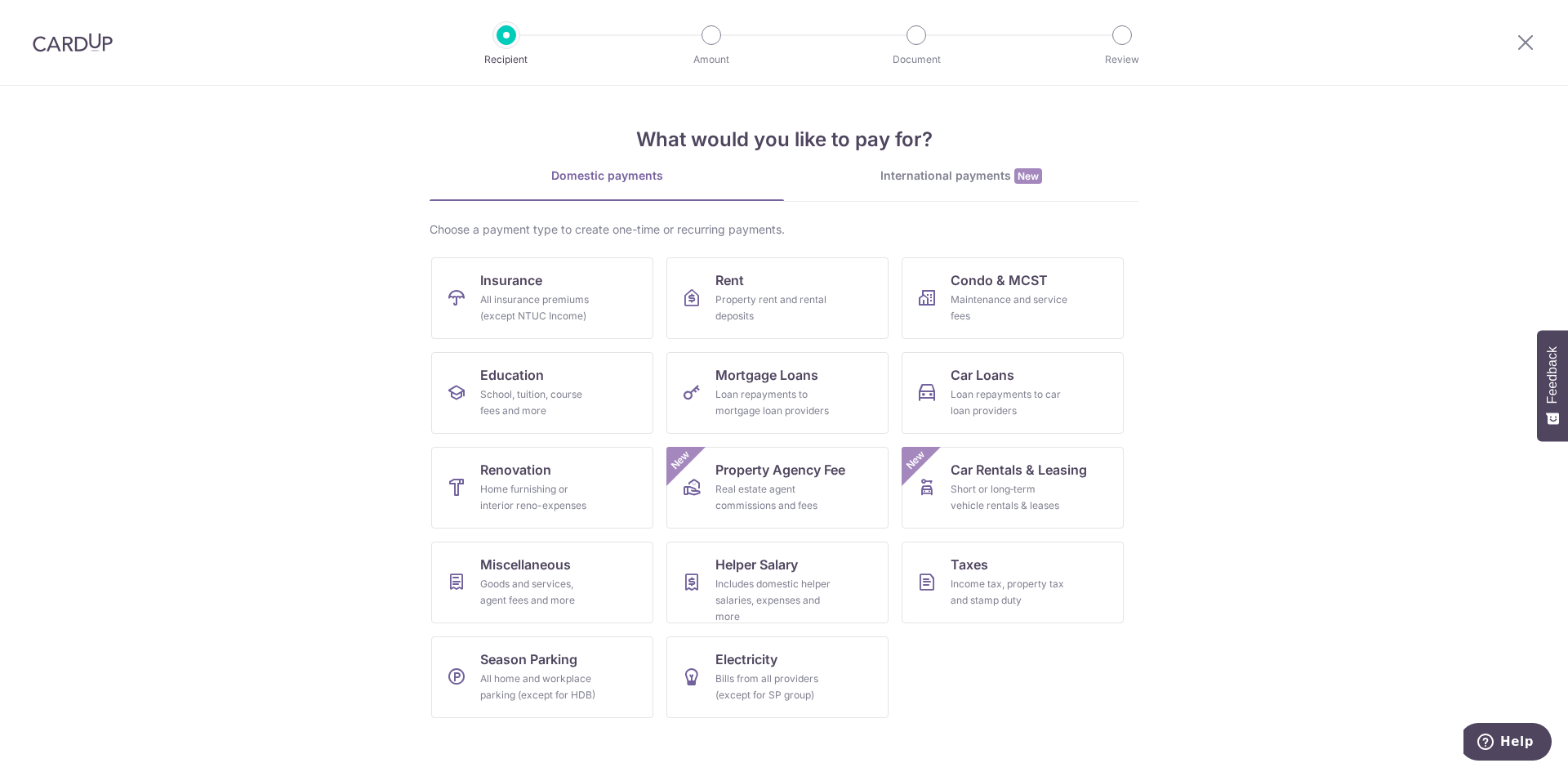
click at [964, 707] on ul "Insurance All insurance premiums (except NTUC Income) Rent Property rent and re…" at bounding box center [784, 493] width 705 height 474
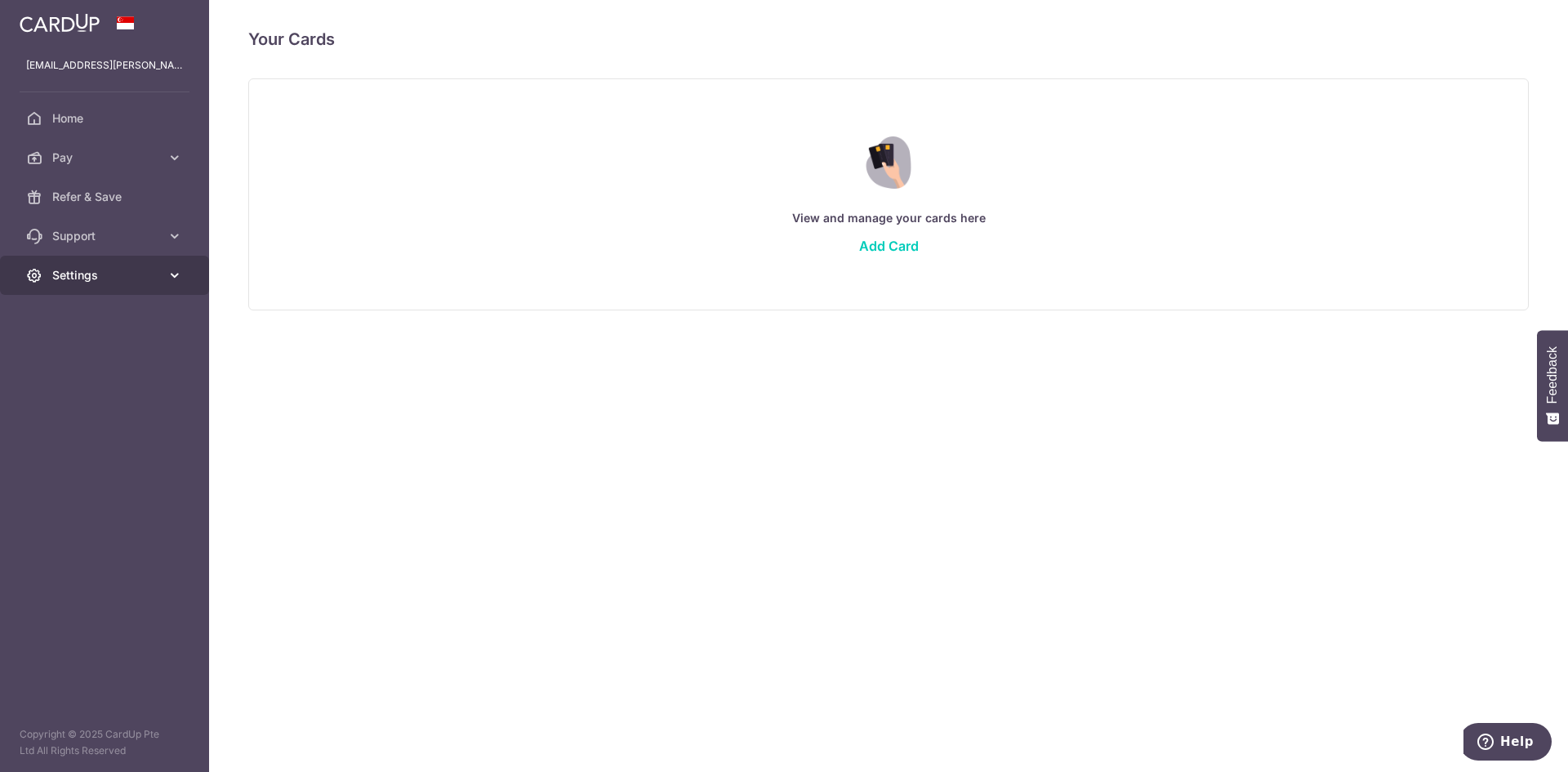
click at [102, 279] on span "Settings" at bounding box center [106, 275] width 107 height 17
click at [132, 310] on span "Account" at bounding box center [106, 314] width 107 height 17
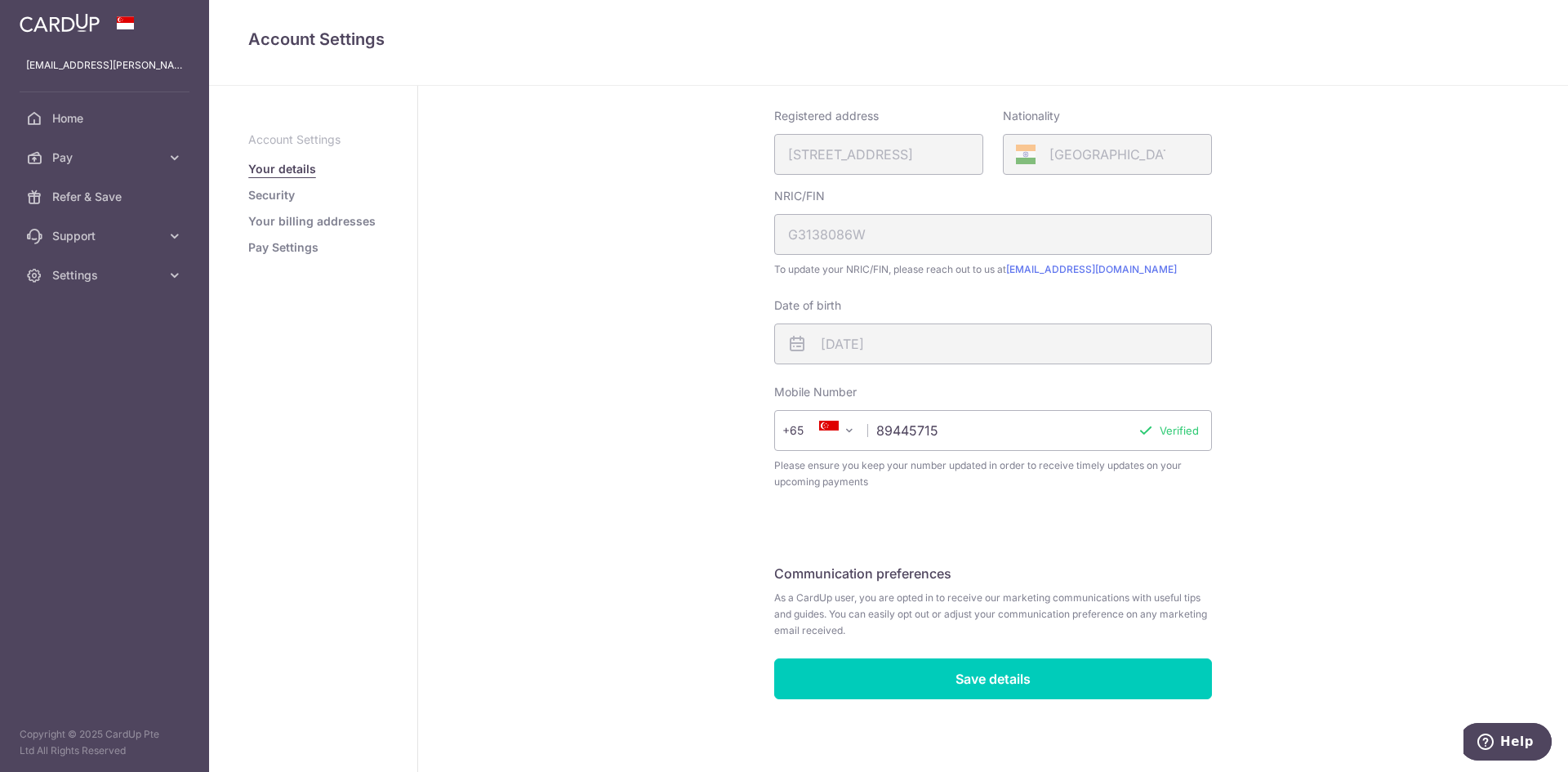
scroll to position [277, 0]
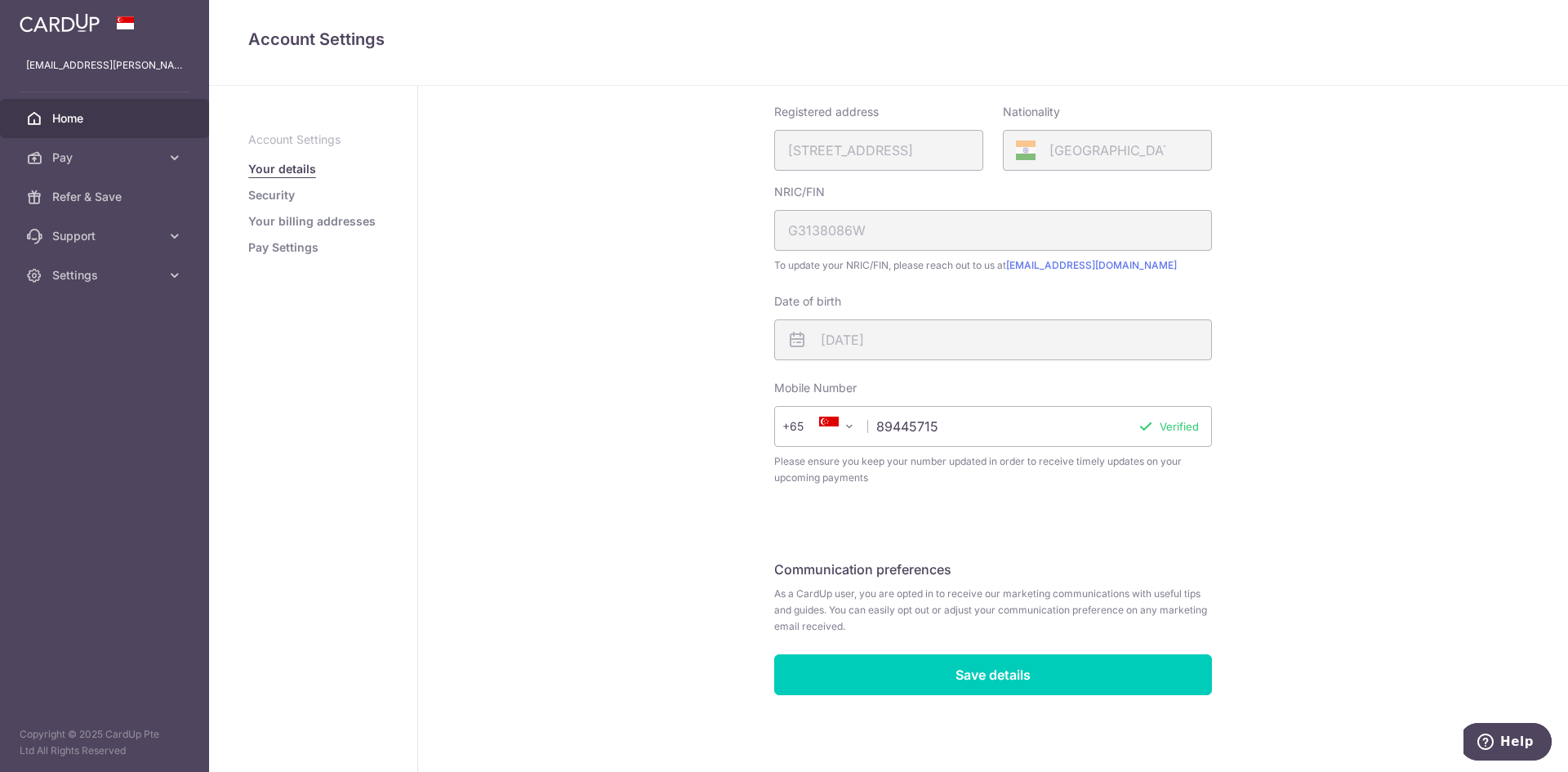
click at [87, 117] on span "Home" at bounding box center [106, 118] width 107 height 17
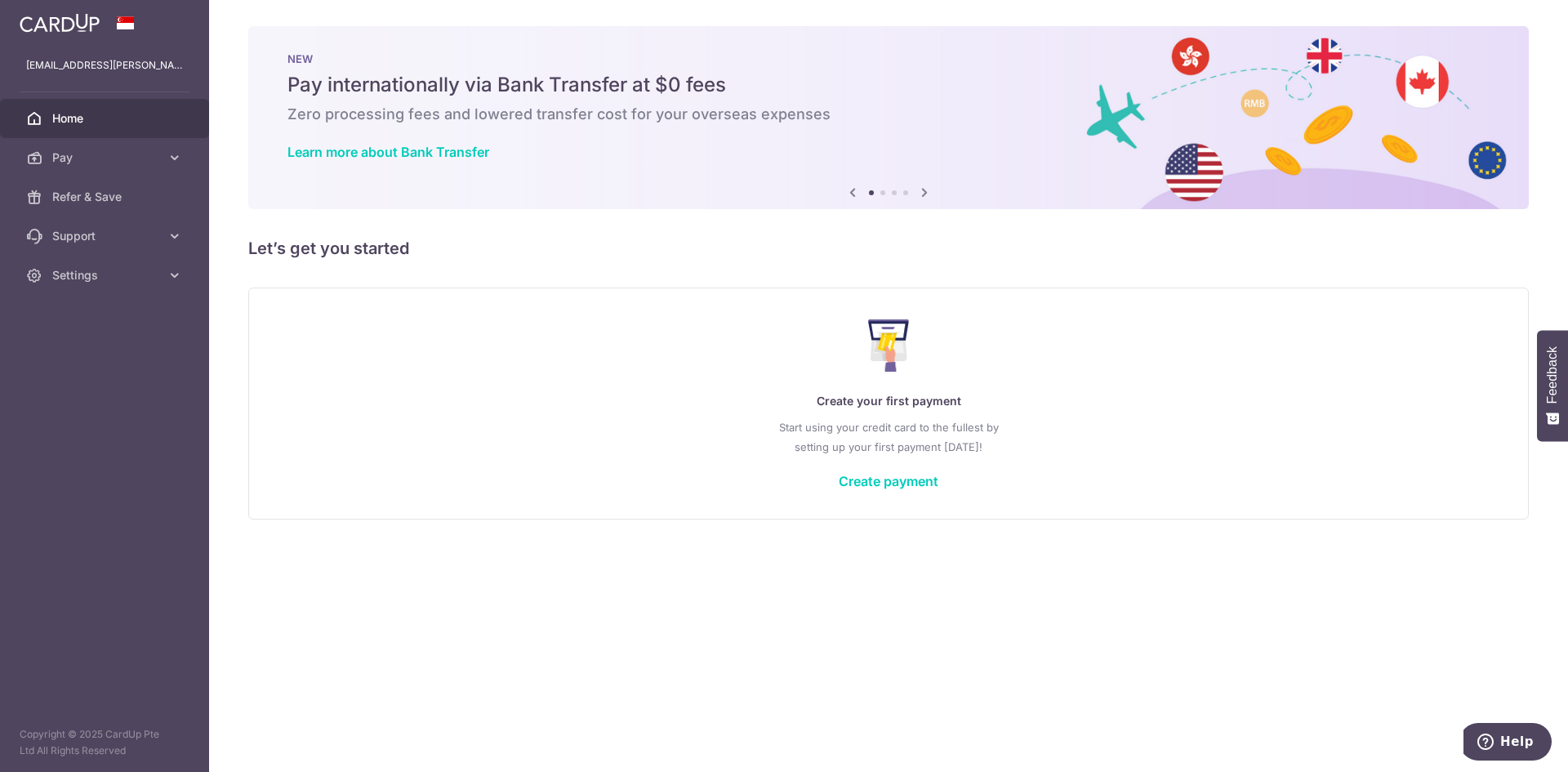
click at [927, 196] on icon at bounding box center [924, 192] width 20 height 21
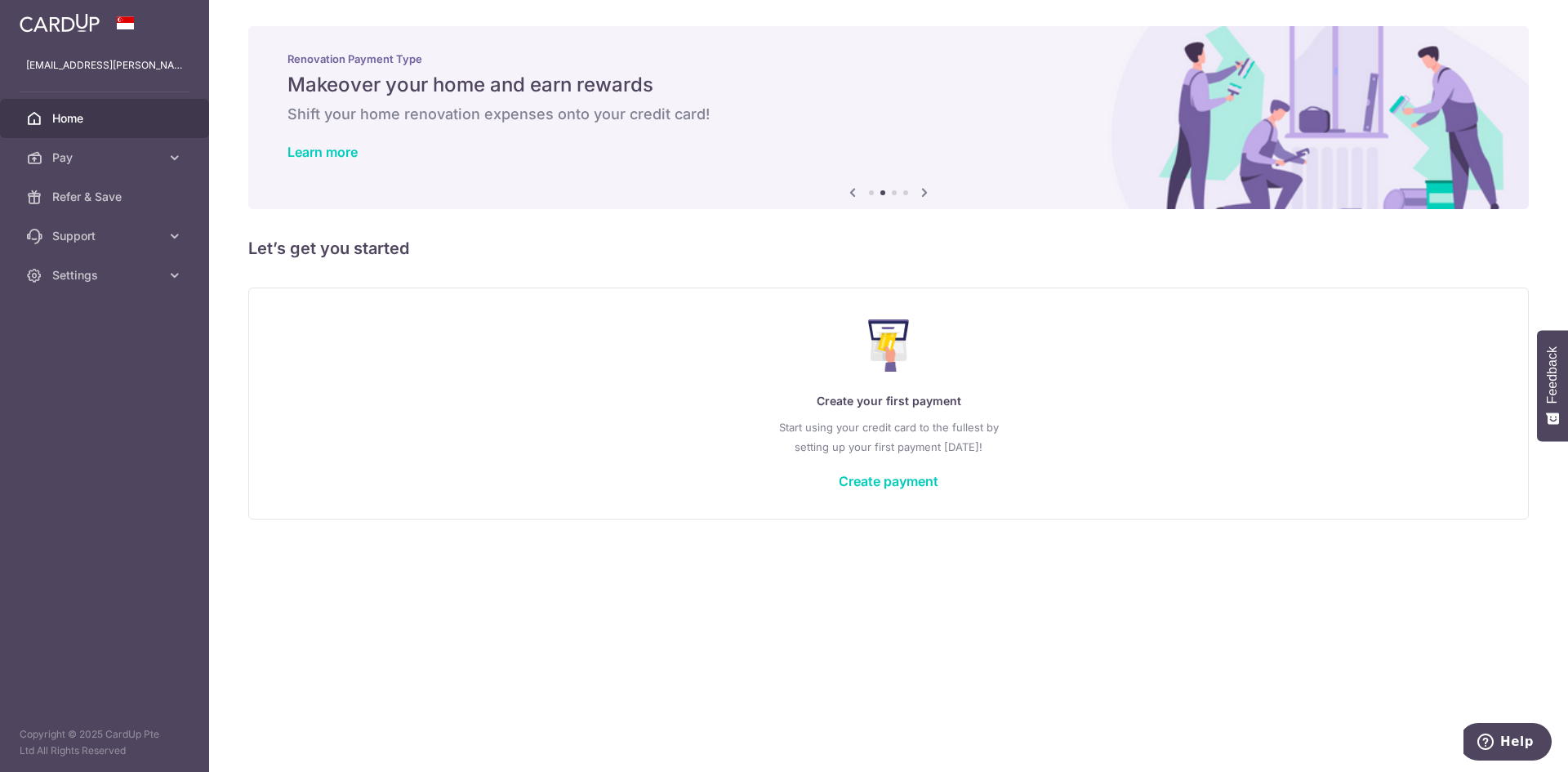
click at [927, 196] on icon at bounding box center [924, 192] width 20 height 21
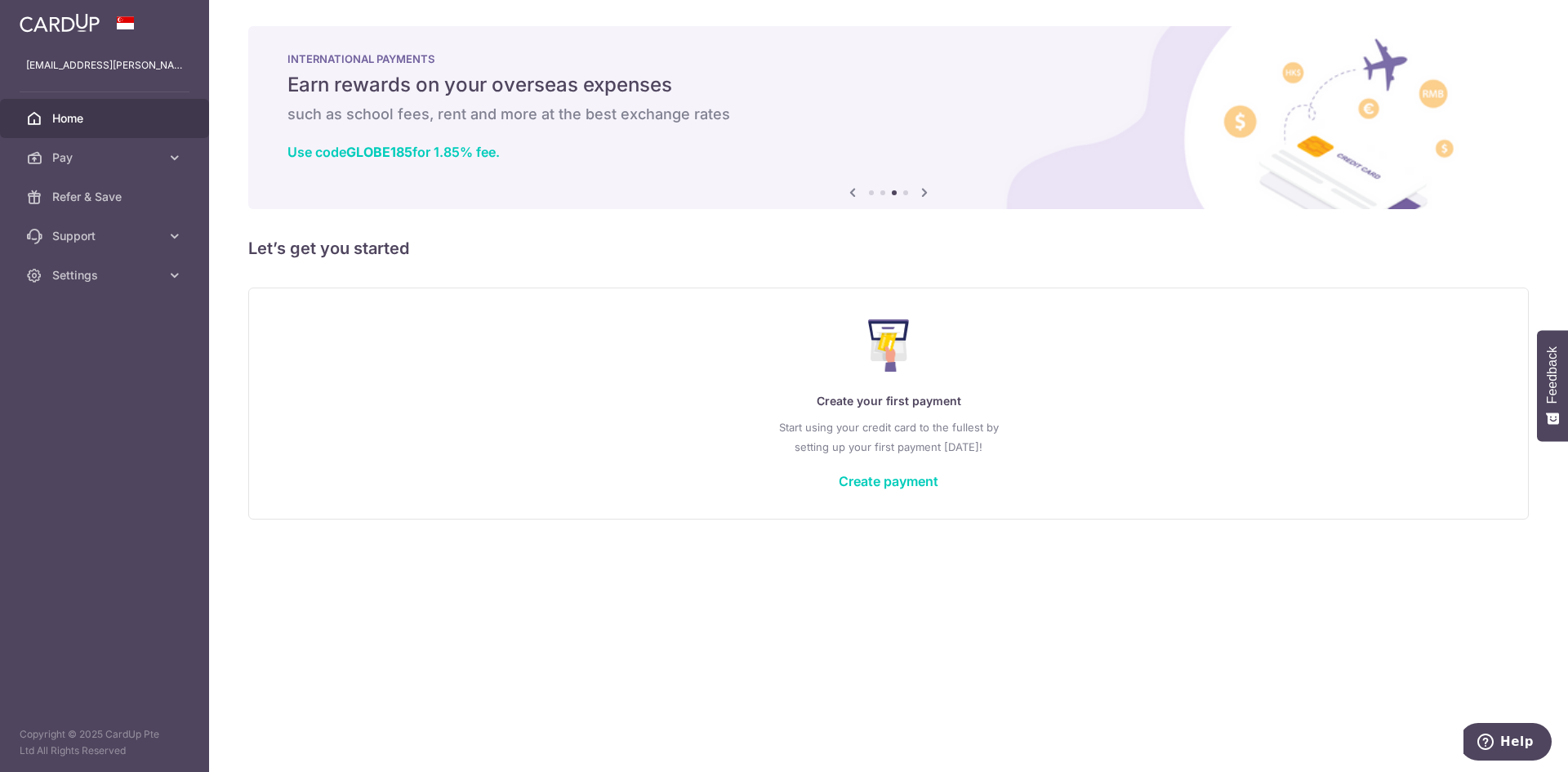
click at [927, 190] on icon at bounding box center [924, 192] width 20 height 21
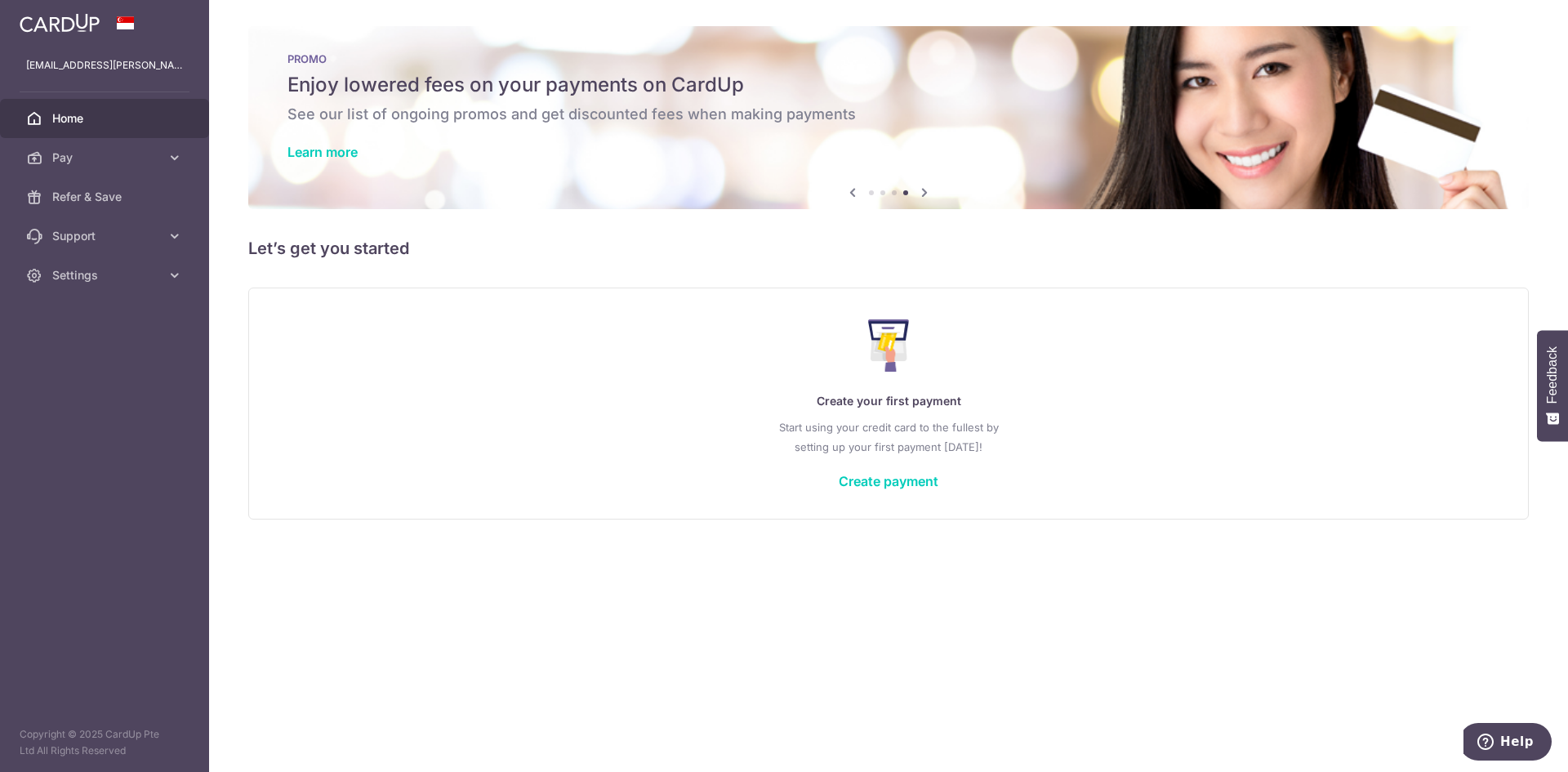
click at [925, 185] on icon at bounding box center [924, 192] width 20 height 21
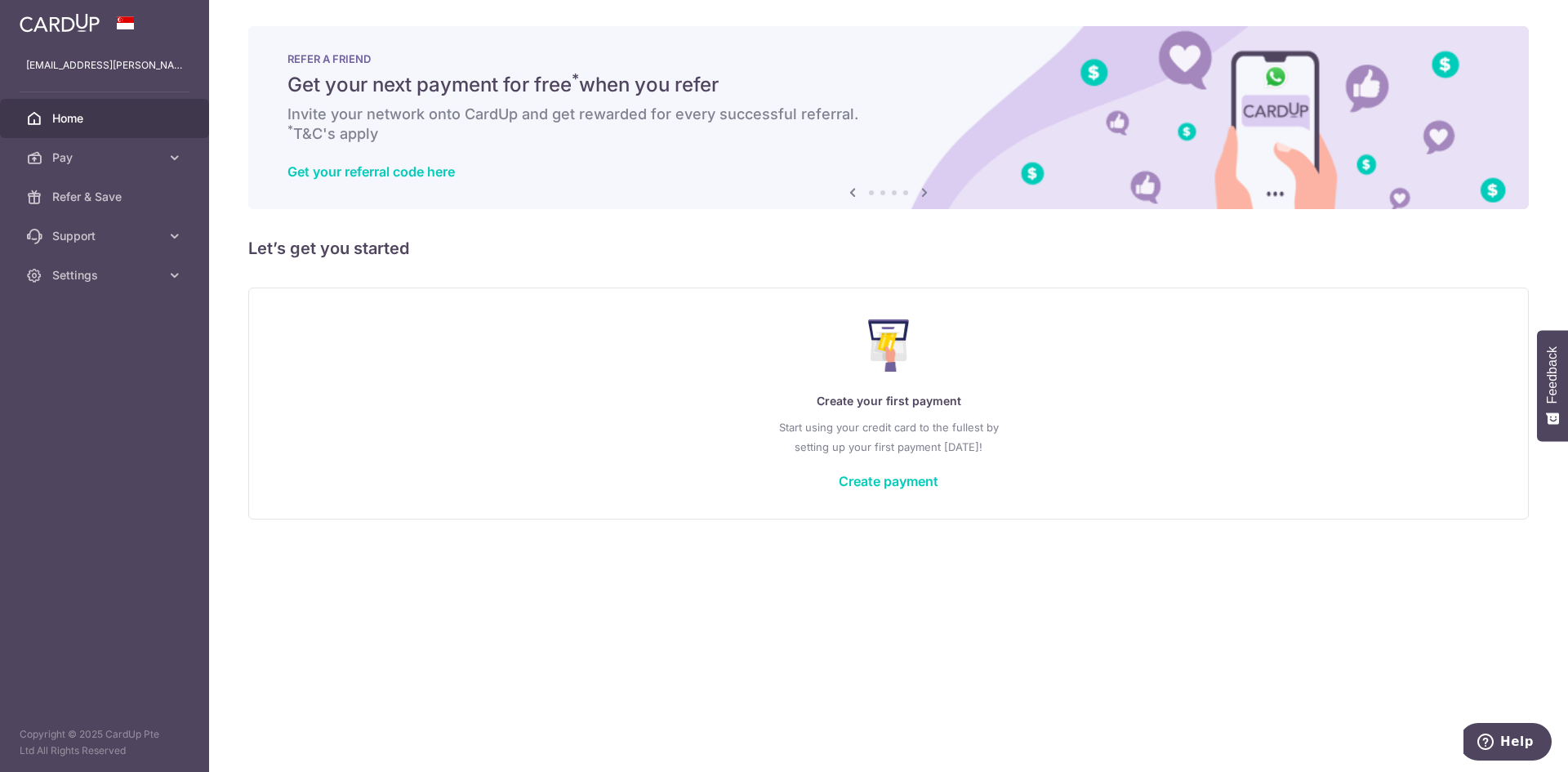
click at [925, 192] on icon at bounding box center [924, 192] width 20 height 21
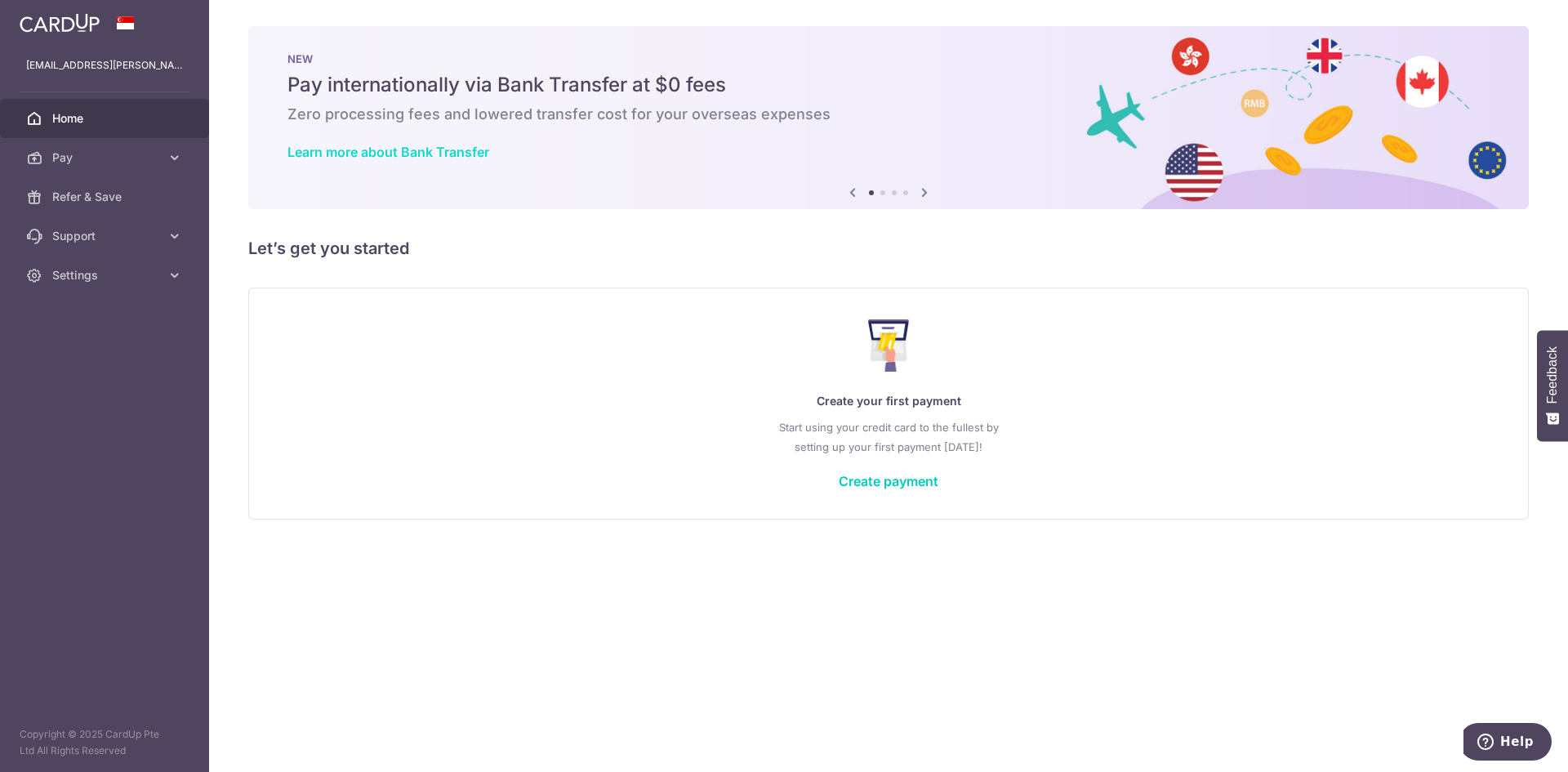
click at [437, 153] on link "Learn more about Bank Transfer" at bounding box center [388, 151] width 201 height 17
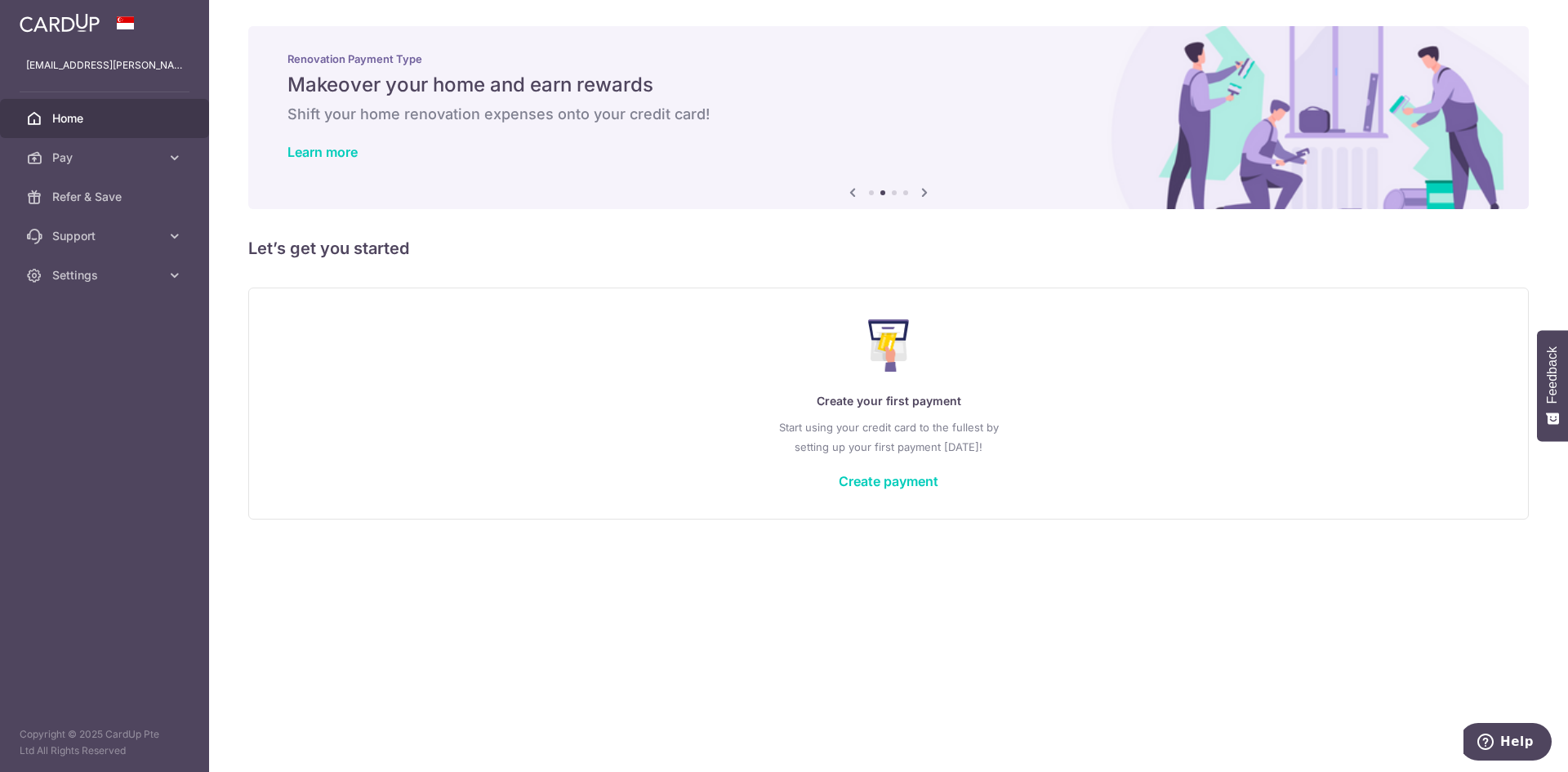
click at [668, 298] on div "Create your first payment Start using your credit card to the fullest by settin…" at bounding box center [888, 403] width 1281 height 232
click at [80, 117] on span "Home" at bounding box center [106, 118] width 107 height 17
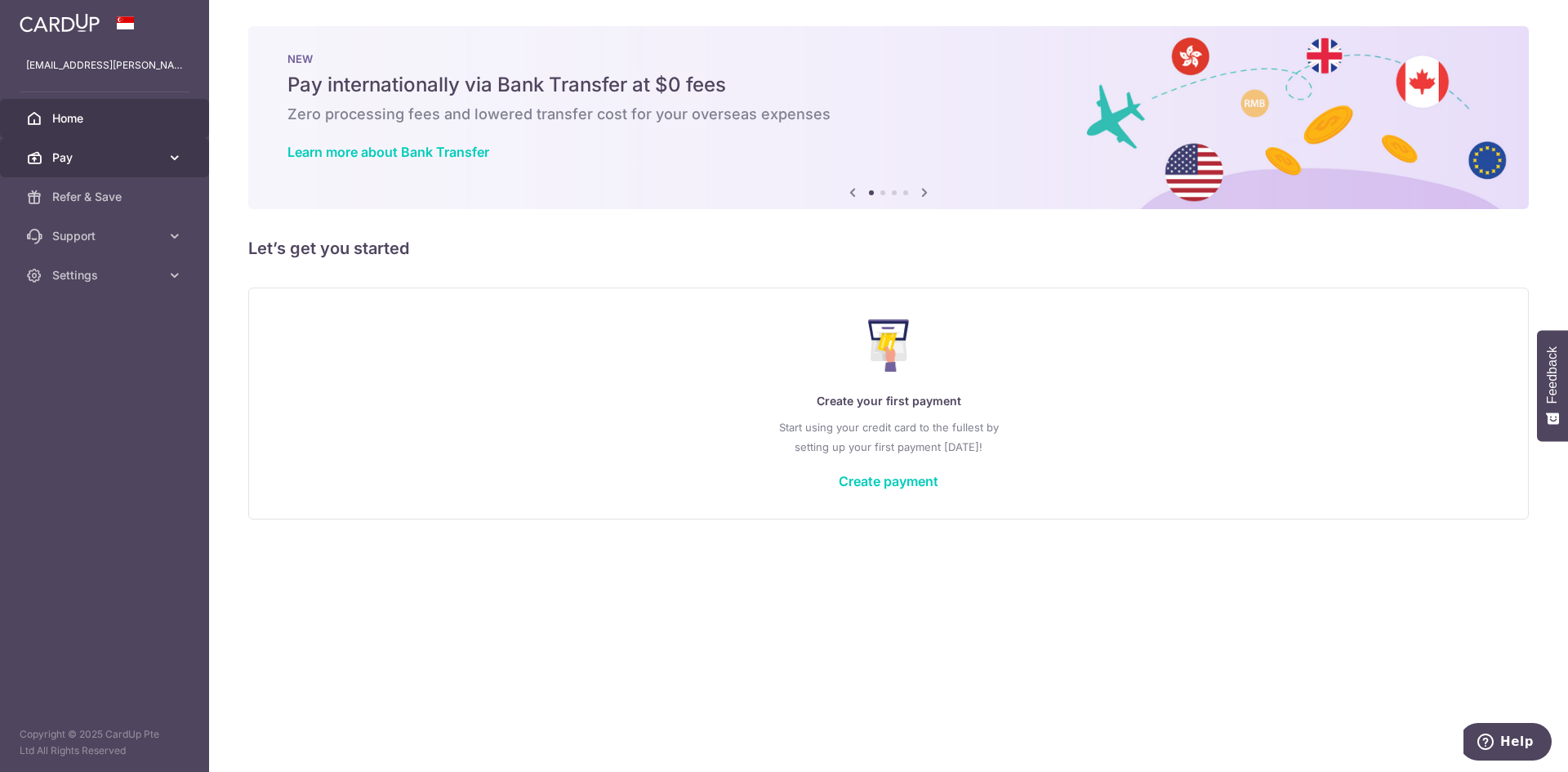
click at [147, 166] on link "Pay" at bounding box center [105, 157] width 209 height 39
click at [464, 692] on div "× Pause Schedule Pause all future payments in this series Pause just this one p…" at bounding box center [888, 386] width 1359 height 772
click at [112, 111] on span "Home" at bounding box center [106, 118] width 107 height 17
